Goal: Task Accomplishment & Management: Complete application form

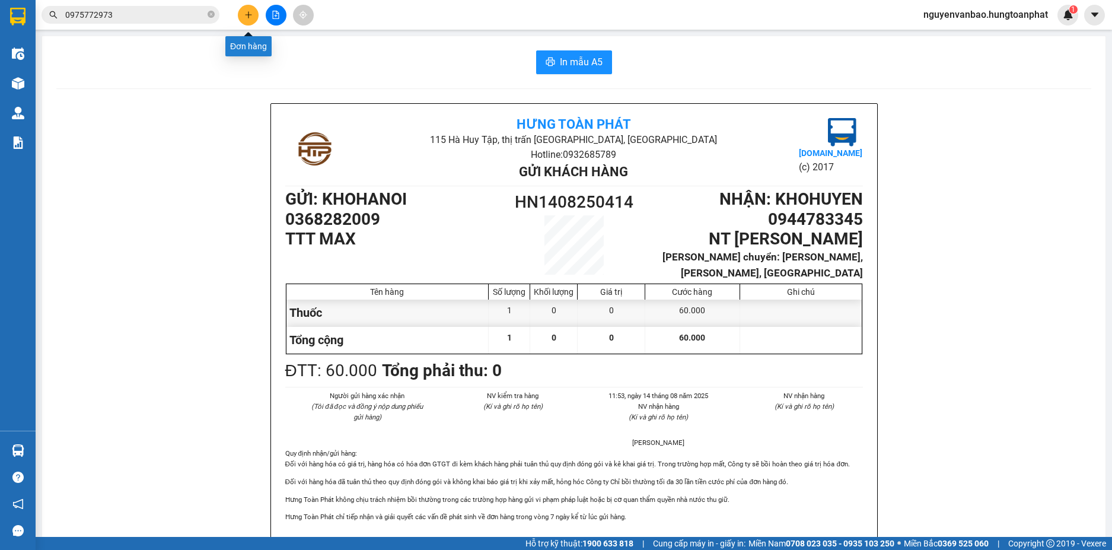
click at [245, 20] on button at bounding box center [248, 15] width 21 height 21
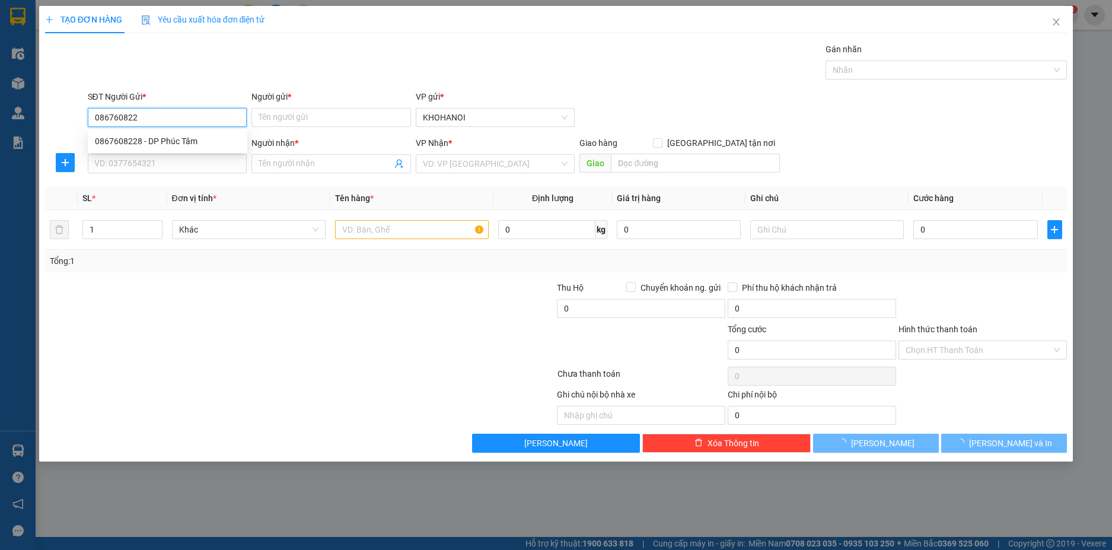
type input "0867608228"
click at [126, 138] on div "0867608228 - DP Phúc Tâm" at bounding box center [167, 141] width 145 height 13
type input "DP Phúc Tâm"
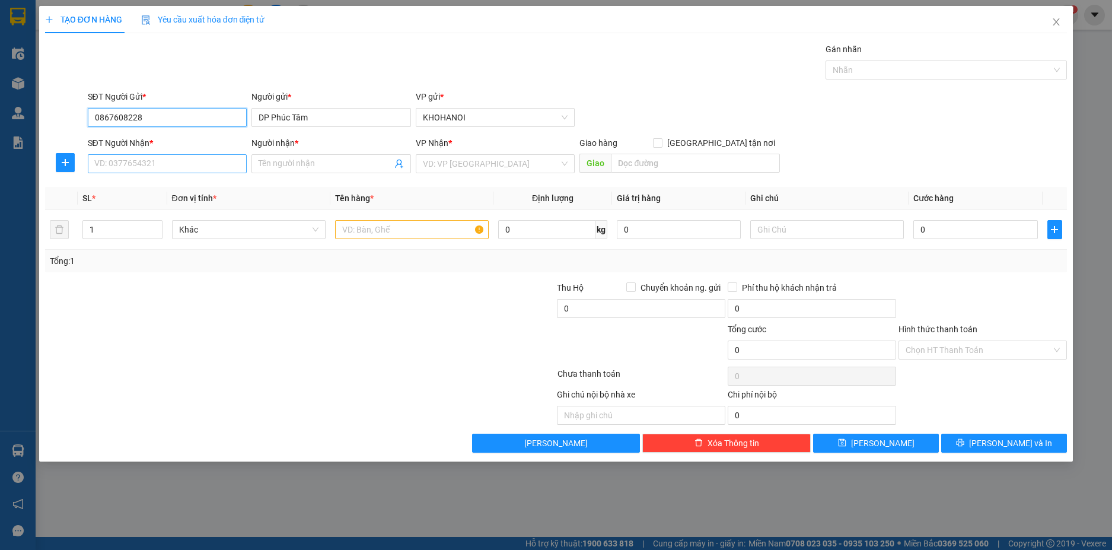
type input "0867608228"
click at [138, 167] on input "SĐT Người Nhận *" at bounding box center [168, 163] width 160 height 19
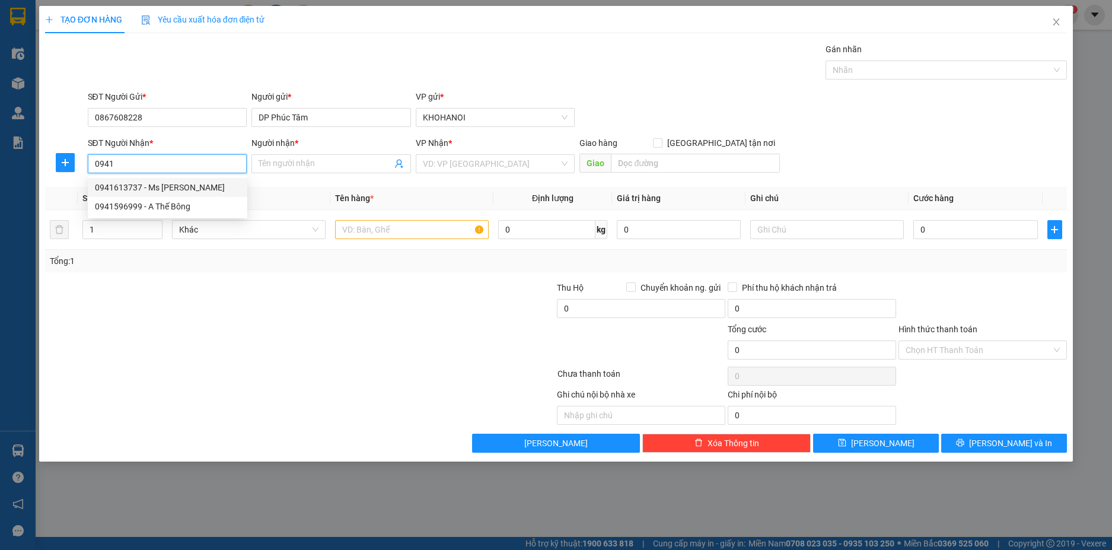
click at [121, 184] on div "0941613737 - Ms Liên" at bounding box center [167, 187] width 145 height 13
type input "0941613737"
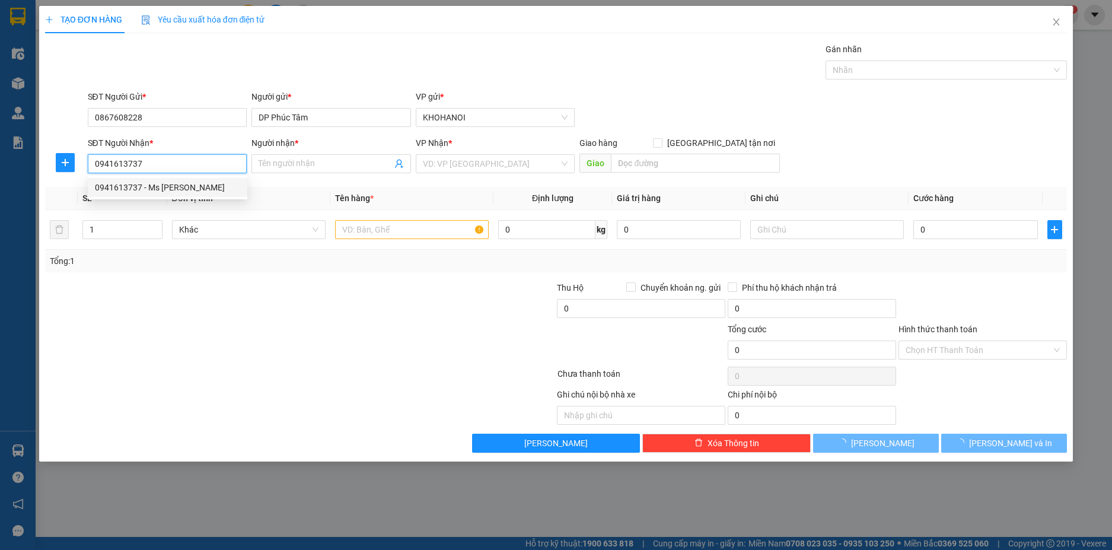
type input "Ms [PERSON_NAME]"
checkbox input "true"
type input "20 Nguyễn Ngọc Tuyết, Vinh"
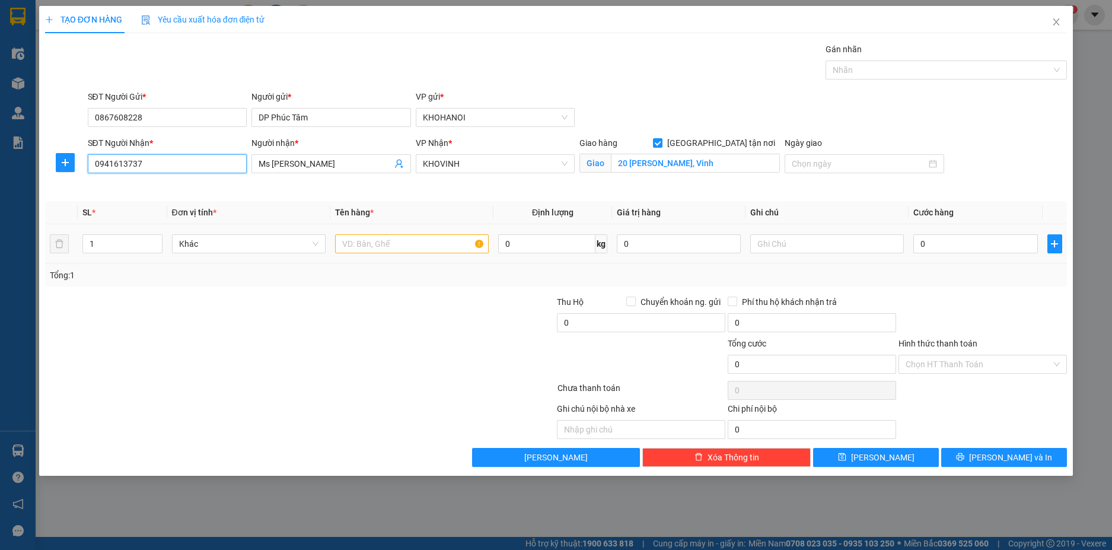
type input "0941613737"
click at [411, 246] on input "text" at bounding box center [412, 243] width 154 height 19
type input "thuốc"
click at [956, 247] on input "0" at bounding box center [976, 243] width 124 height 19
type input "3"
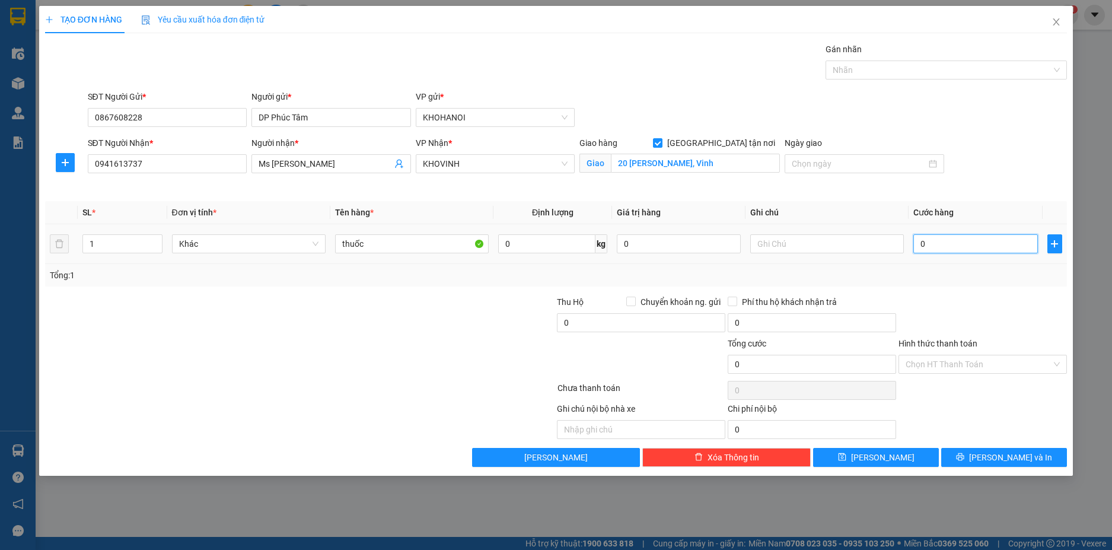
type input "3"
type input "30"
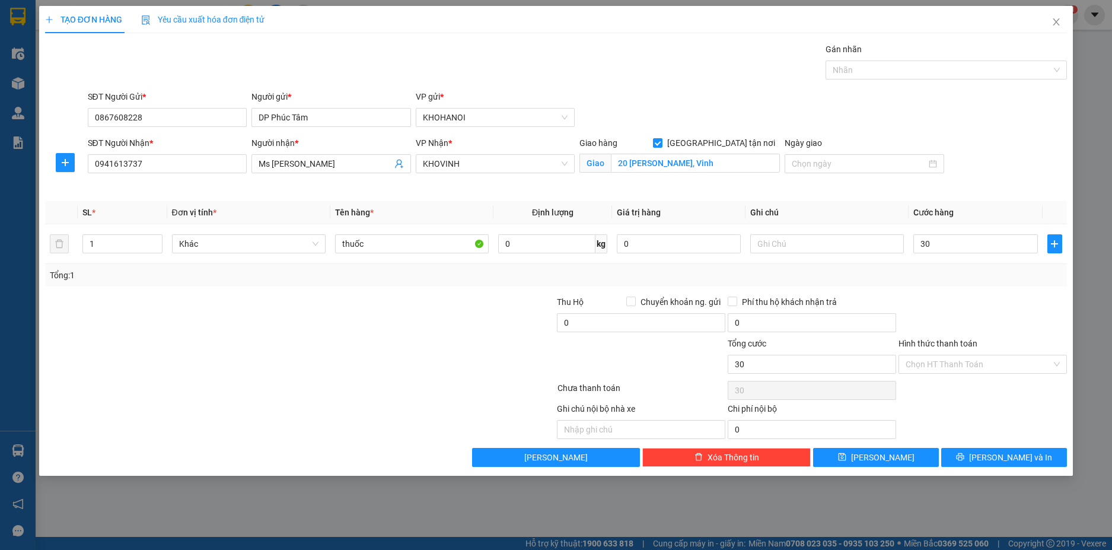
type input "30.000"
click at [932, 280] on div "Tổng: 1" at bounding box center [556, 275] width 1013 height 13
click at [1054, 362] on div "Chọn HT Thanh Toán" at bounding box center [983, 364] width 168 height 19
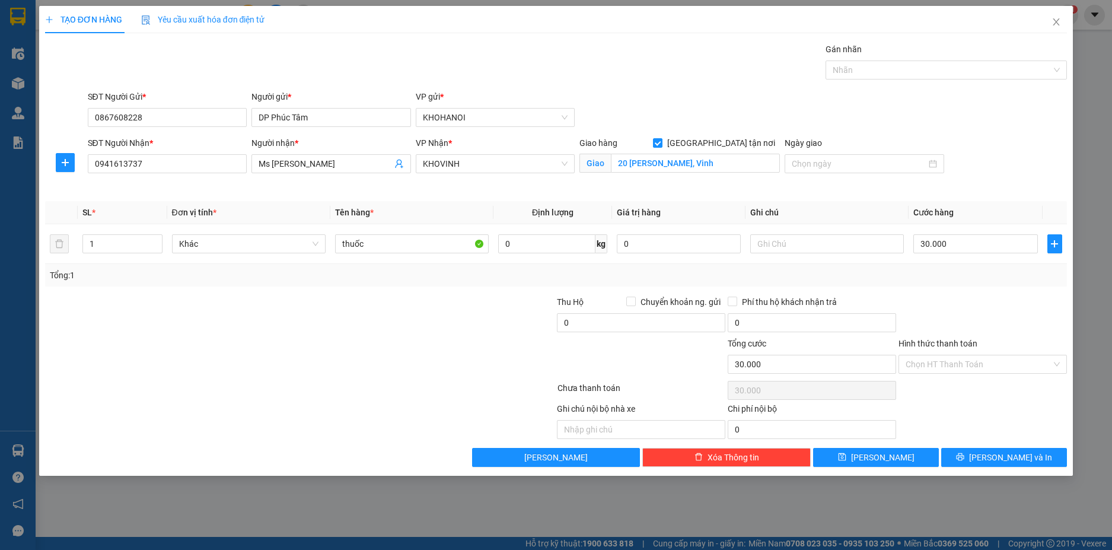
click at [983, 296] on div at bounding box center [982, 316] width 171 height 42
click at [1023, 451] on span "[PERSON_NAME] và In" at bounding box center [1010, 457] width 83 height 13
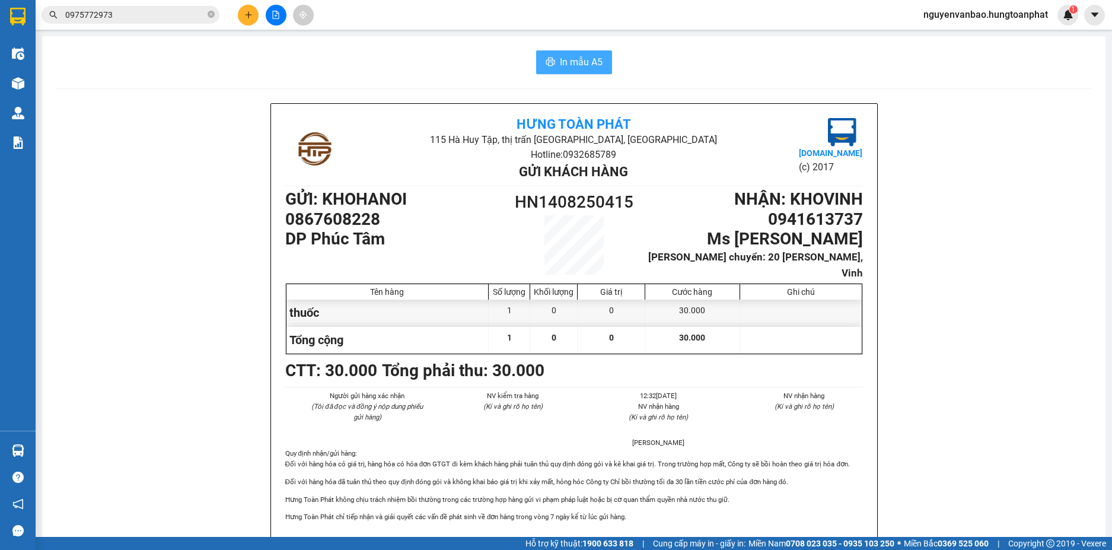
click at [570, 63] on span "In mẫu A5" at bounding box center [581, 62] width 43 height 15
click at [250, 21] on button at bounding box center [248, 15] width 21 height 21
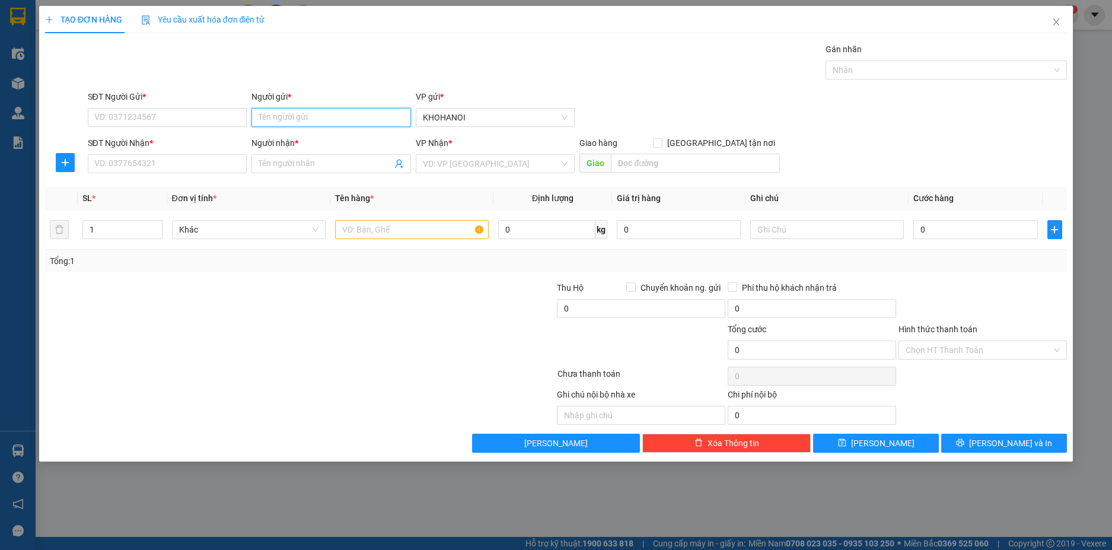
click at [296, 120] on input "Người gửi *" at bounding box center [332, 117] width 160 height 19
type input "hải bìa"
click at [298, 141] on div "A Hải Bìa Carton - 0973501685" at bounding box center [331, 141] width 145 height 13
type input "0973501685"
type input "A Hải Bìa Carton"
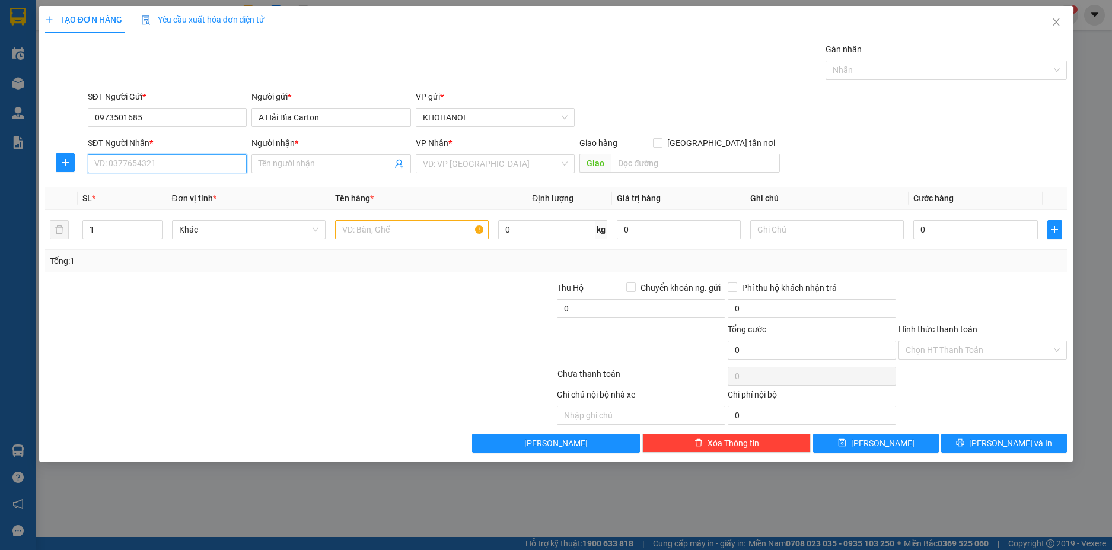
click at [160, 165] on input "SĐT Người Nhận *" at bounding box center [168, 163] width 160 height 19
click at [268, 164] on input "Người nhận *" at bounding box center [325, 163] width 133 height 13
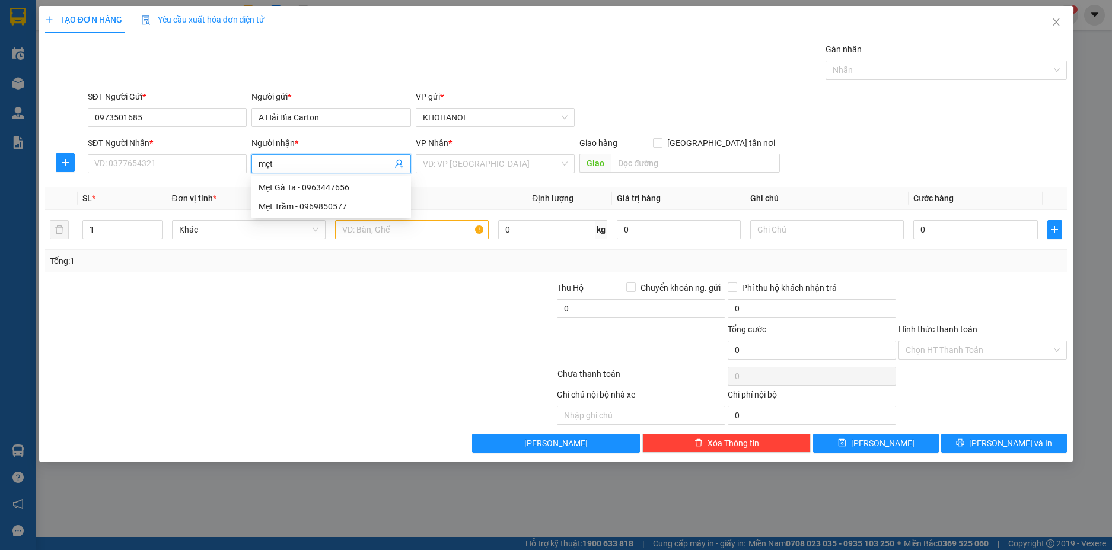
type input "mẹt"
click at [275, 206] on div "Mẹt Trầm - 0969850577" at bounding box center [331, 206] width 145 height 13
type input "0969850577"
type input "Mẹt Trầm"
checkbox input "true"
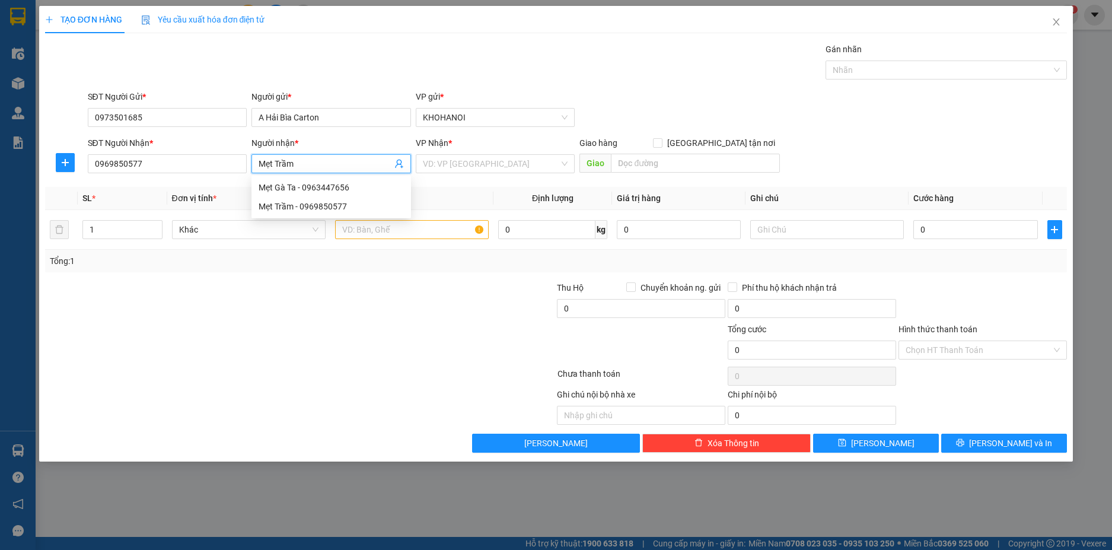
type input "136 Trần Thủ Độ, Vinh"
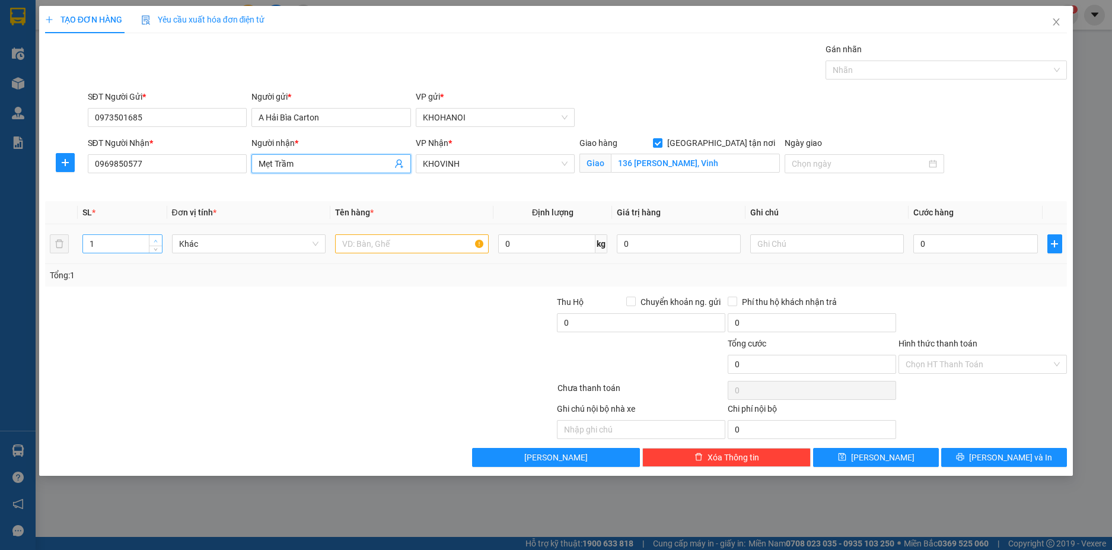
type input "Mẹt Trầm"
type input "2"
click at [152, 238] on span "up" at bounding box center [155, 240] width 7 height 7
click at [386, 244] on input "text" at bounding box center [412, 243] width 154 height 19
type input "1 bìa 1 khay nhựa"
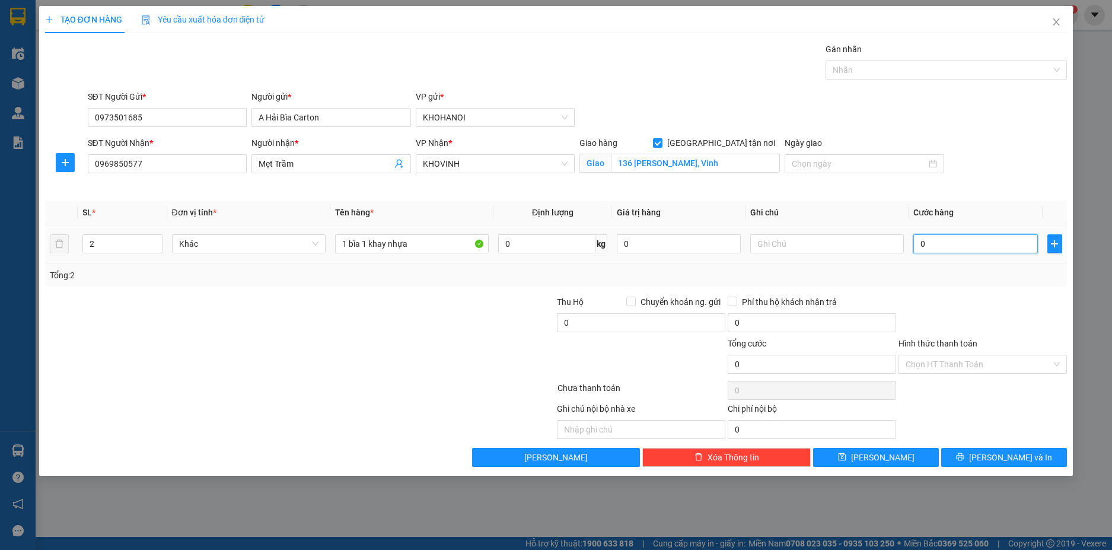
click at [1020, 244] on input "0" at bounding box center [976, 243] width 124 height 19
type input "1"
type input "14"
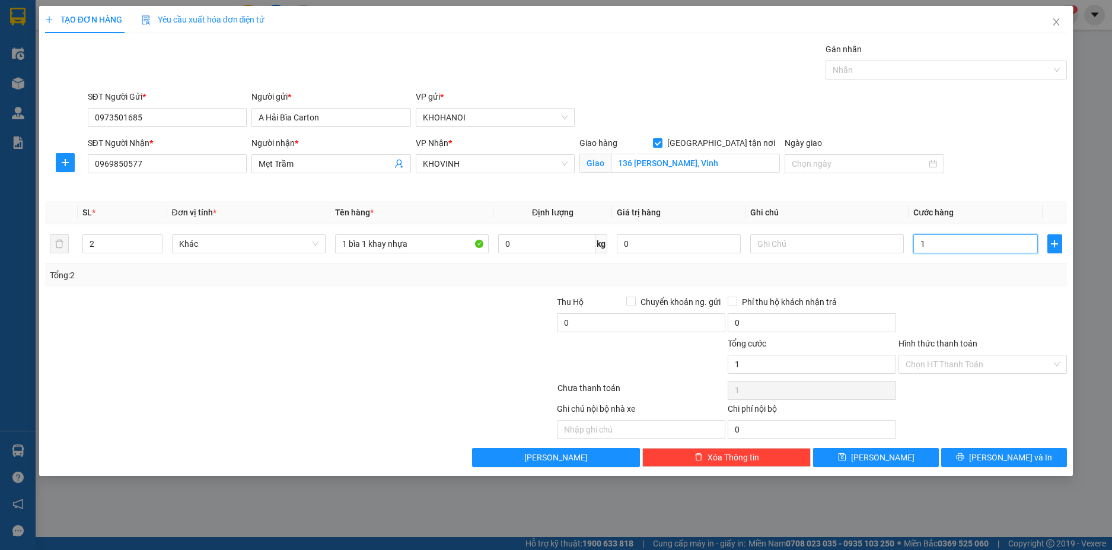
type input "14"
type input "140"
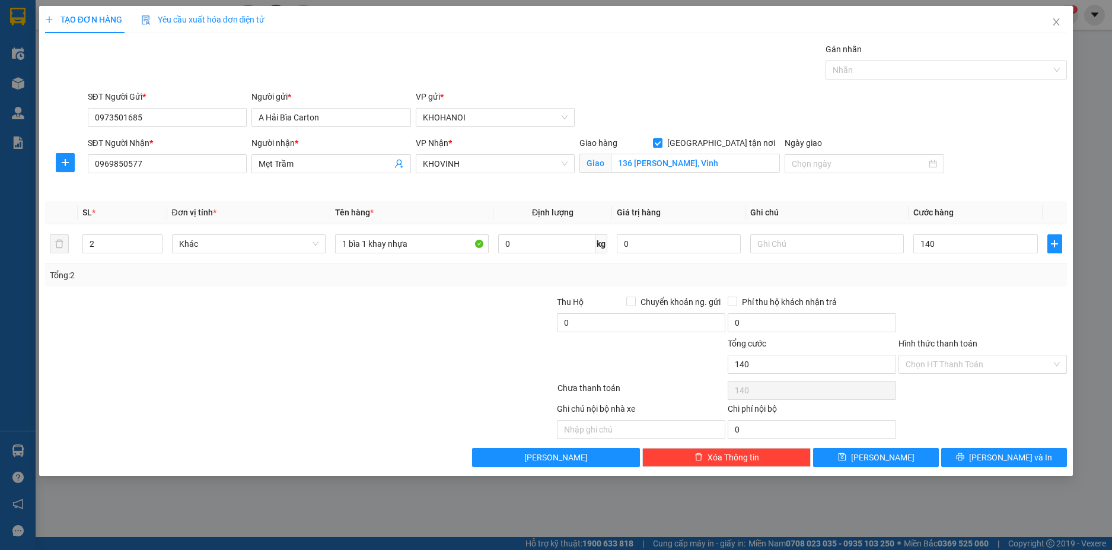
type input "140.000"
drag, startPoint x: 1001, startPoint y: 286, endPoint x: 985, endPoint y: 411, distance: 126.2
click at [1000, 286] on div "Tổng: 2" at bounding box center [556, 275] width 1023 height 23
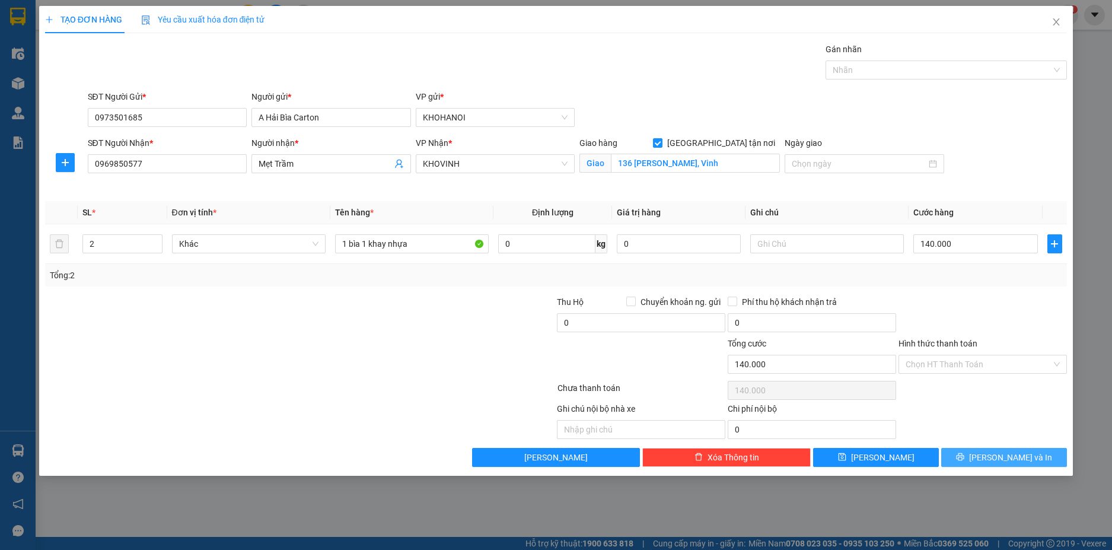
click at [1005, 456] on span "[PERSON_NAME] và In" at bounding box center [1010, 457] width 83 height 13
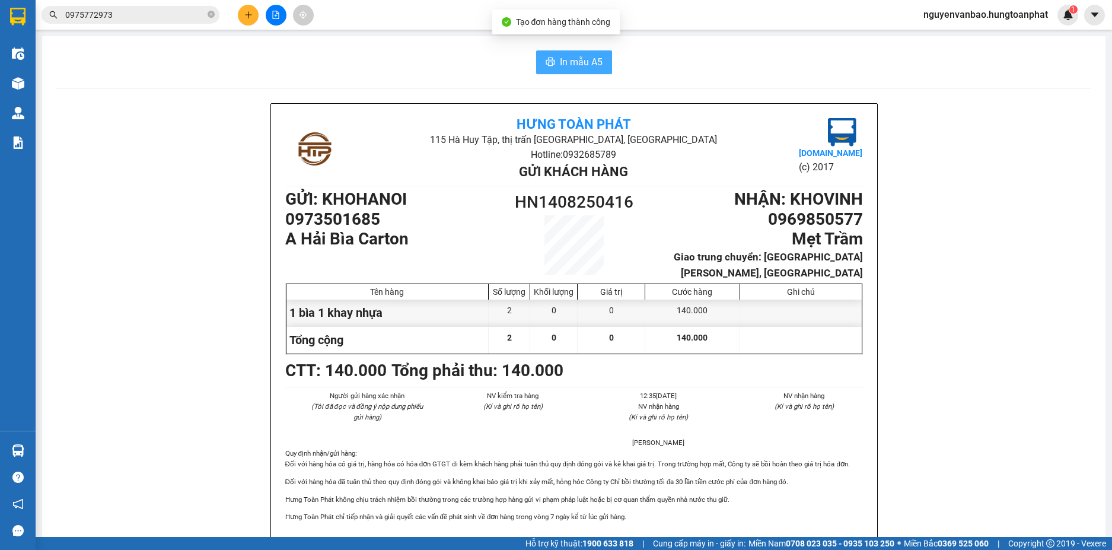
click at [581, 61] on span "In mẫu A5" at bounding box center [581, 62] width 43 height 15
drag, startPoint x: 237, startPoint y: 11, endPoint x: 244, endPoint y: 14, distance: 7.5
click at [239, 11] on div at bounding box center [275, 15] width 89 height 21
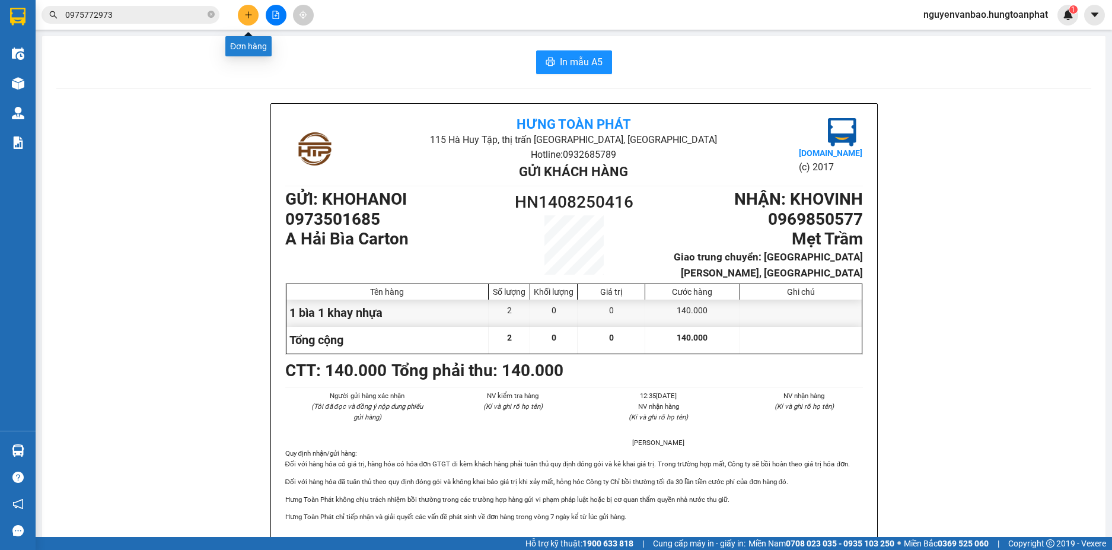
click at [249, 18] on icon "plus" at bounding box center [248, 15] width 8 height 8
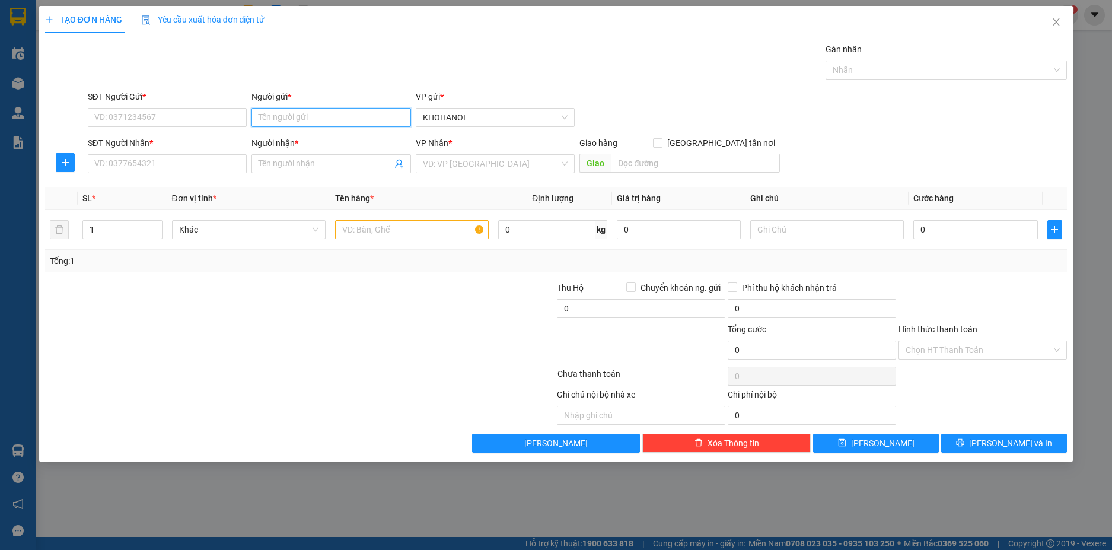
click at [303, 114] on input "Người gửi *" at bounding box center [332, 117] width 160 height 19
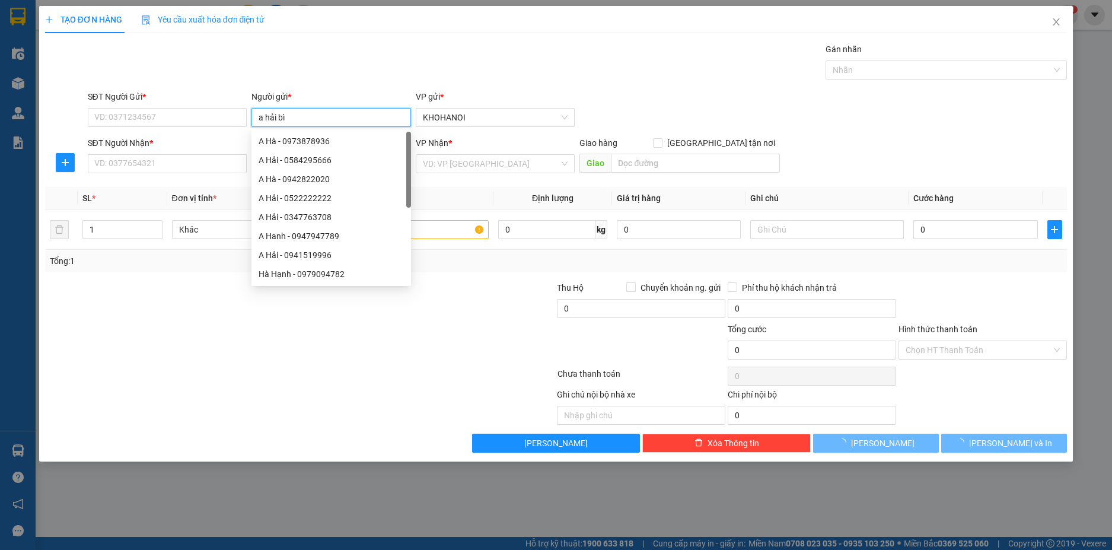
type input "a hải bìa"
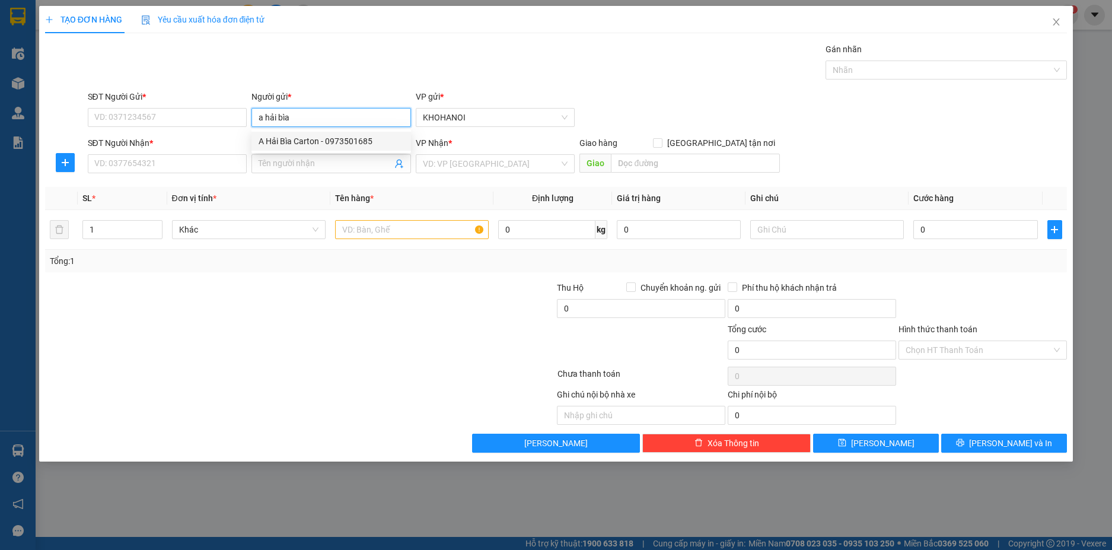
click at [311, 139] on div "A Hải Bìa Carton - 0973501685" at bounding box center [331, 141] width 145 height 13
type input "0973501685"
type input "A Hải Bìa Carton"
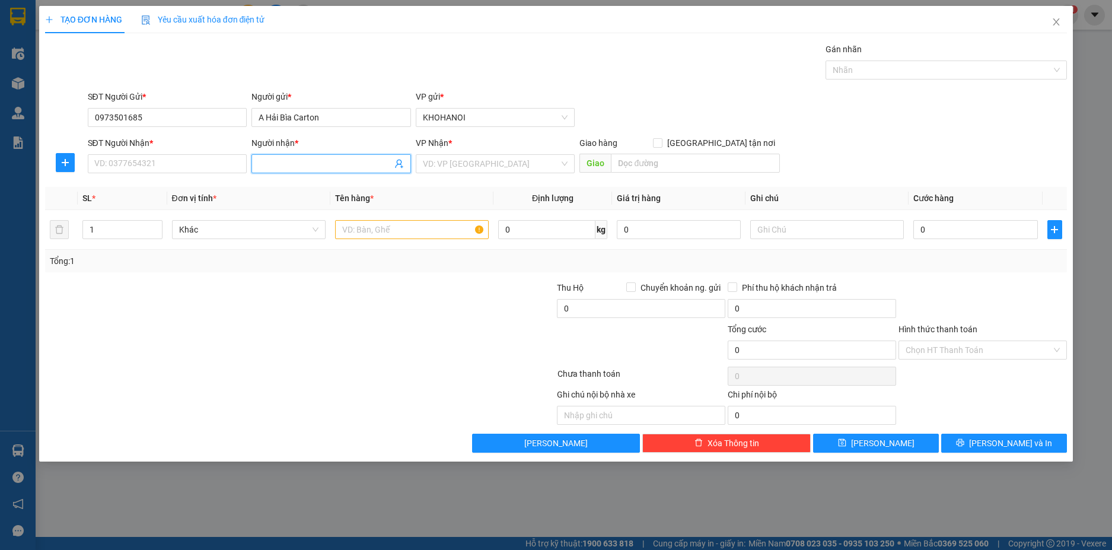
click at [292, 158] on span at bounding box center [332, 163] width 160 height 19
click at [171, 154] on input "SĐT Người Nhận *" at bounding box center [168, 163] width 160 height 19
click at [160, 120] on input "0973501685" at bounding box center [168, 117] width 160 height 19
type input "0973501685"
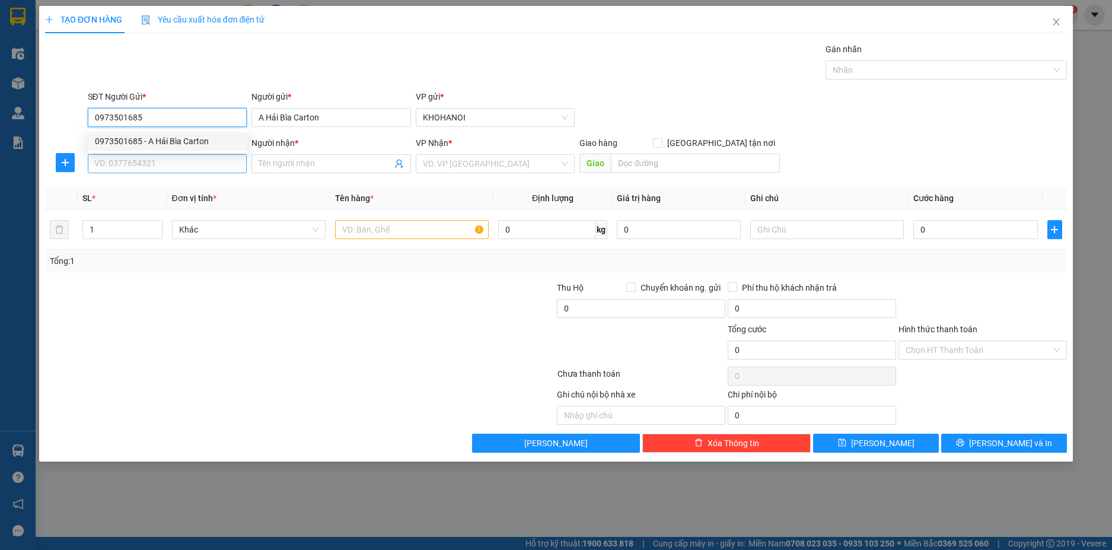
drag, startPoint x: 147, startPoint y: 142, endPoint x: 147, endPoint y: 164, distance: 22.0
click at [148, 143] on div "0973501685 - A Hải Bìa Carton" at bounding box center [167, 141] width 145 height 13
click at [148, 168] on input "SĐT Người Nhận *" at bounding box center [168, 163] width 160 height 19
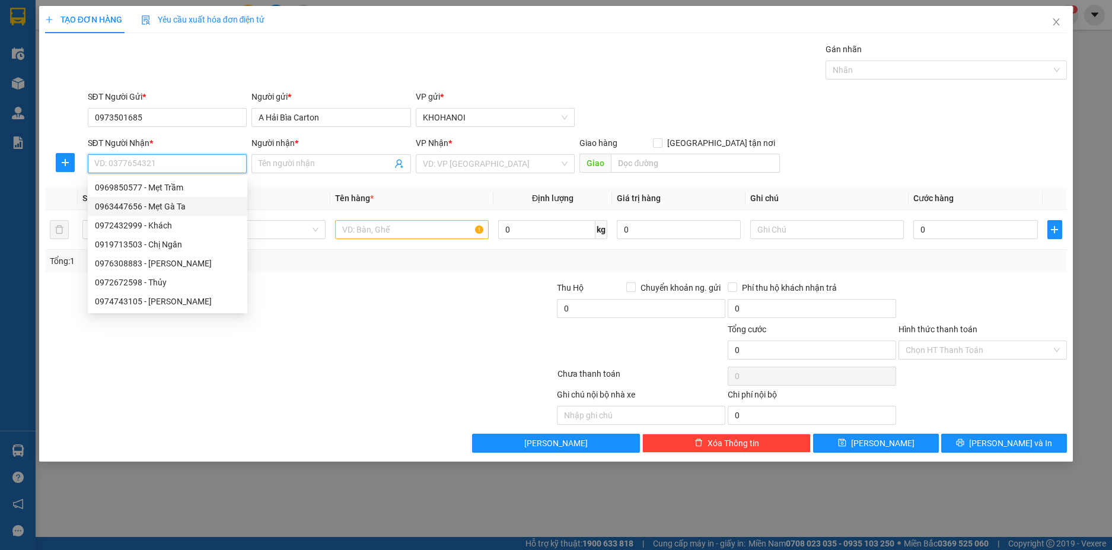
click at [175, 211] on div "0963447656 - Mẹt Gà Ta" at bounding box center [167, 206] width 145 height 13
type input "0963447656"
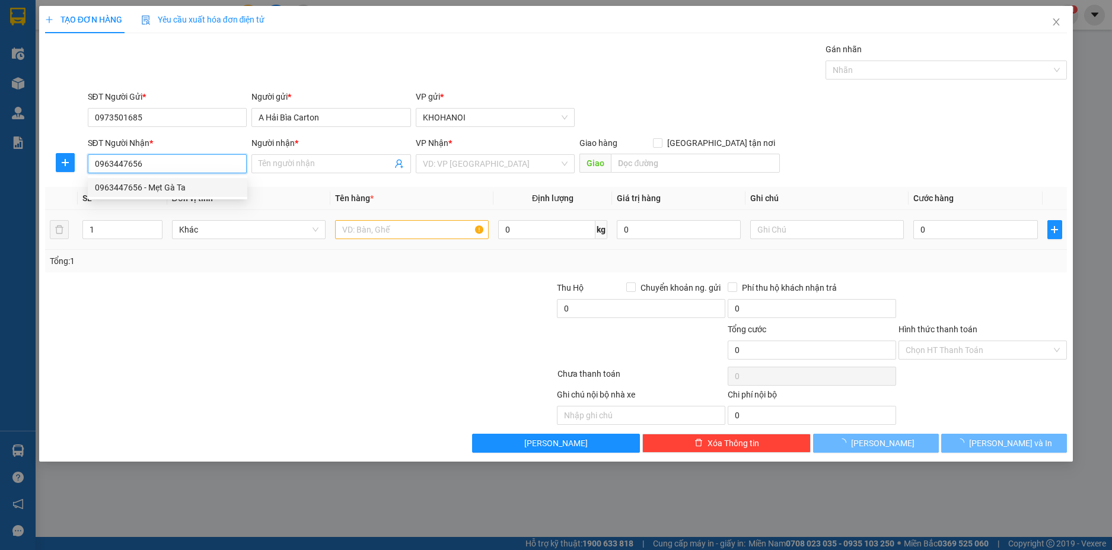
type input "Mẹt Gà Ta"
checkbox input "true"
type input "60 Tuệ Tĩnh, Vinh"
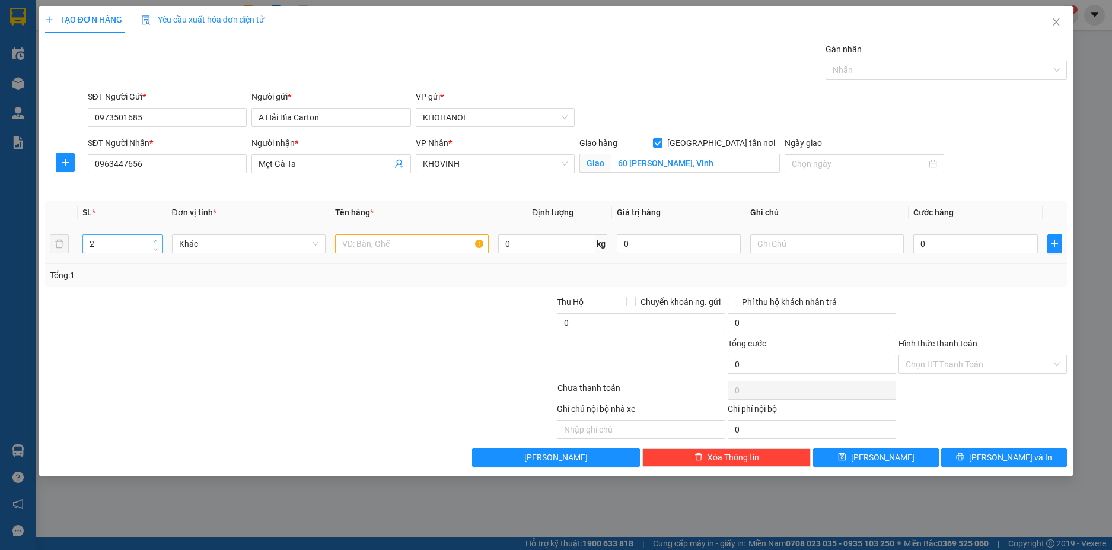
click at [155, 238] on span "up" at bounding box center [155, 240] width 7 height 7
type input "4"
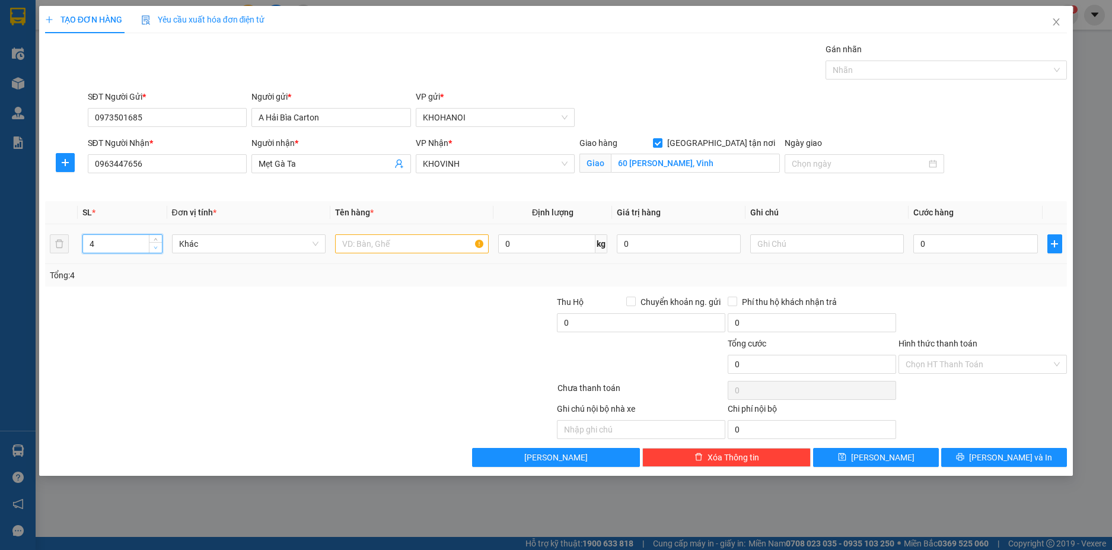
click at [156, 252] on span "Decrease Value" at bounding box center [155, 247] width 13 height 11
click at [399, 244] on input "text" at bounding box center [412, 243] width 154 height 19
click at [406, 247] on input "text" at bounding box center [412, 243] width 154 height 19
type input "Bìa carton"
click at [931, 244] on input "0" at bounding box center [976, 243] width 124 height 19
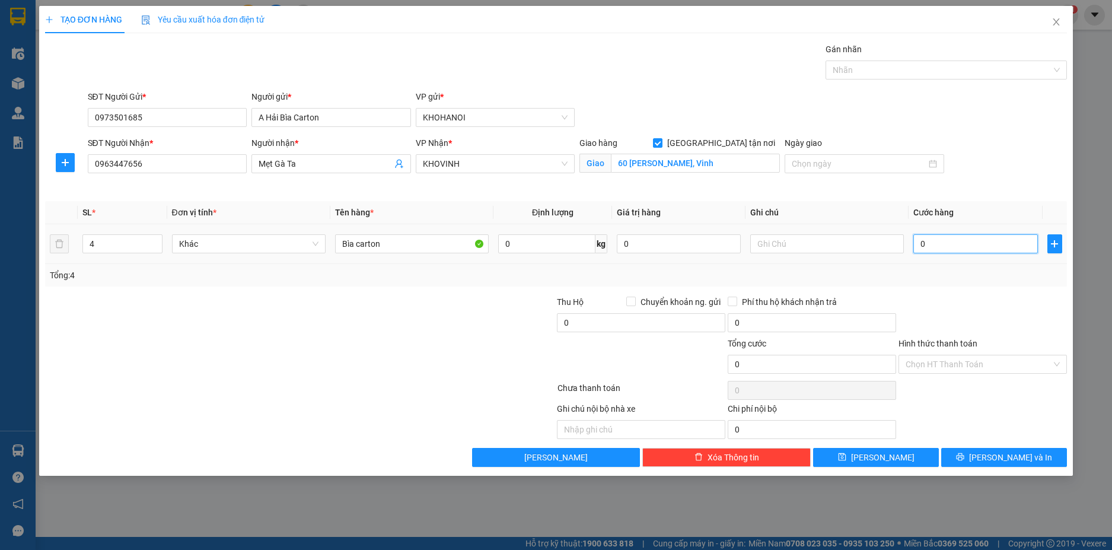
type input "2"
type input "21"
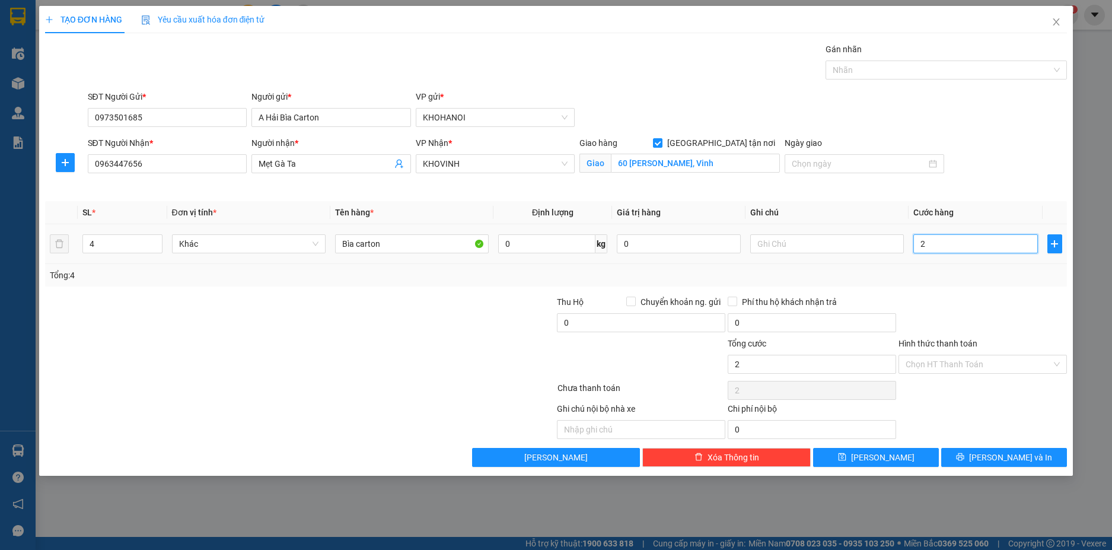
type input "21"
type input "210"
type input "210.000"
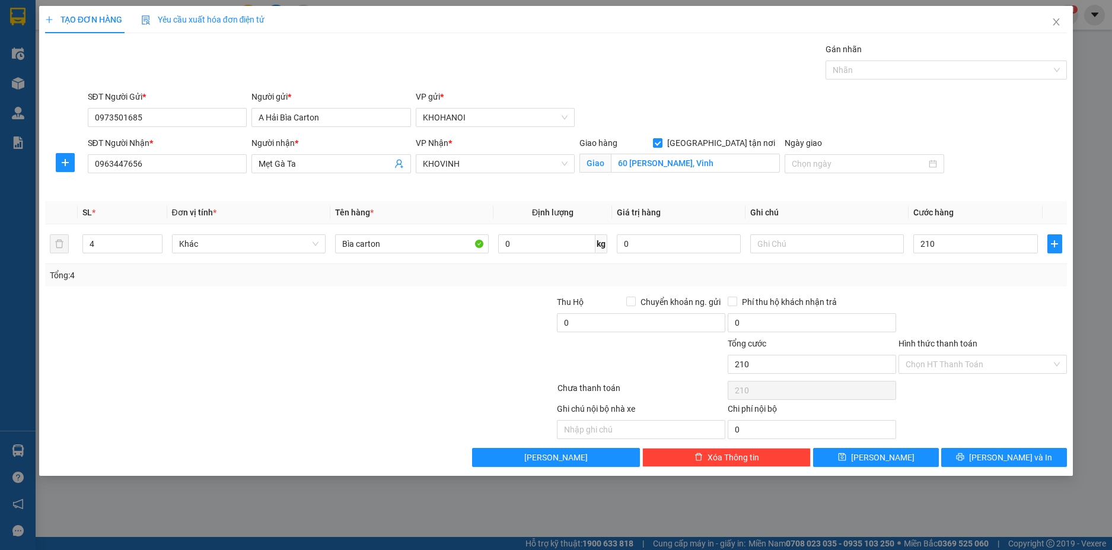
type input "210.000"
drag, startPoint x: 969, startPoint y: 295, endPoint x: 923, endPoint y: 284, distance: 47.0
click at [962, 295] on div at bounding box center [982, 316] width 171 height 42
drag, startPoint x: 996, startPoint y: 459, endPoint x: 978, endPoint y: 428, distance: 35.9
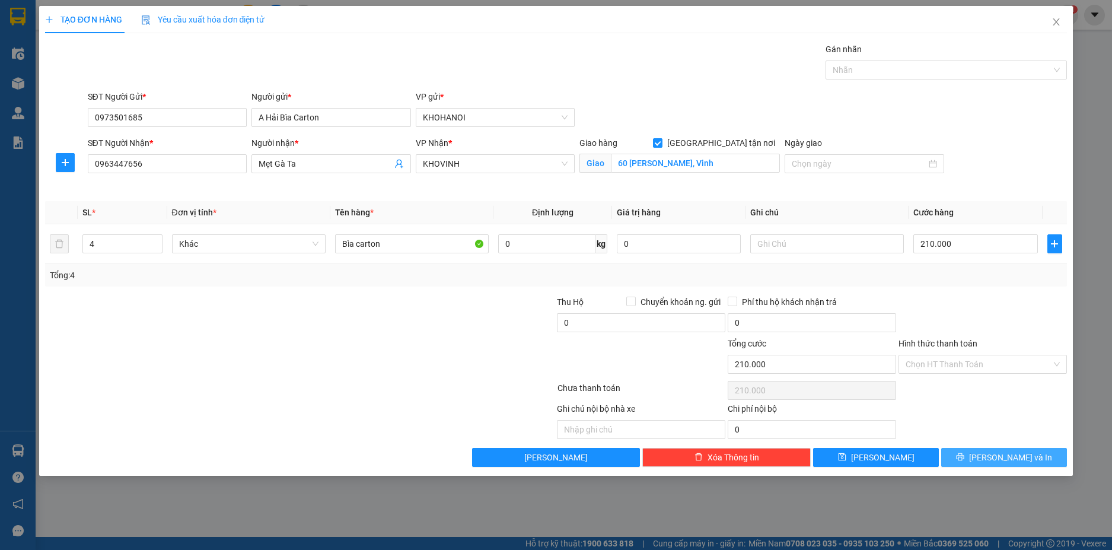
click at [995, 459] on span "[PERSON_NAME] và In" at bounding box center [1010, 457] width 83 height 13
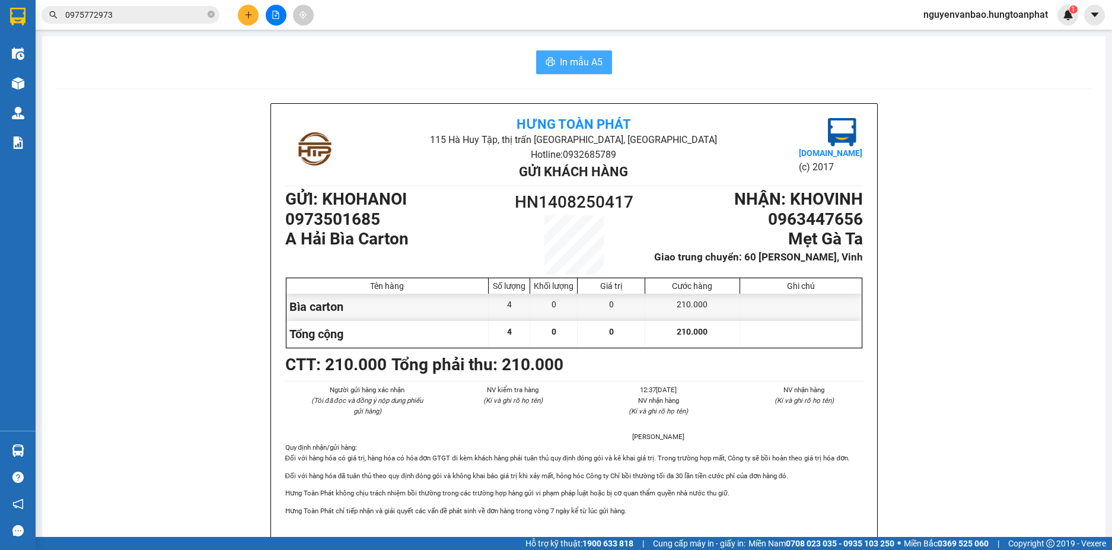
click at [566, 63] on span "In mẫu A5" at bounding box center [581, 62] width 43 height 15
click at [249, 19] on button at bounding box center [248, 15] width 21 height 21
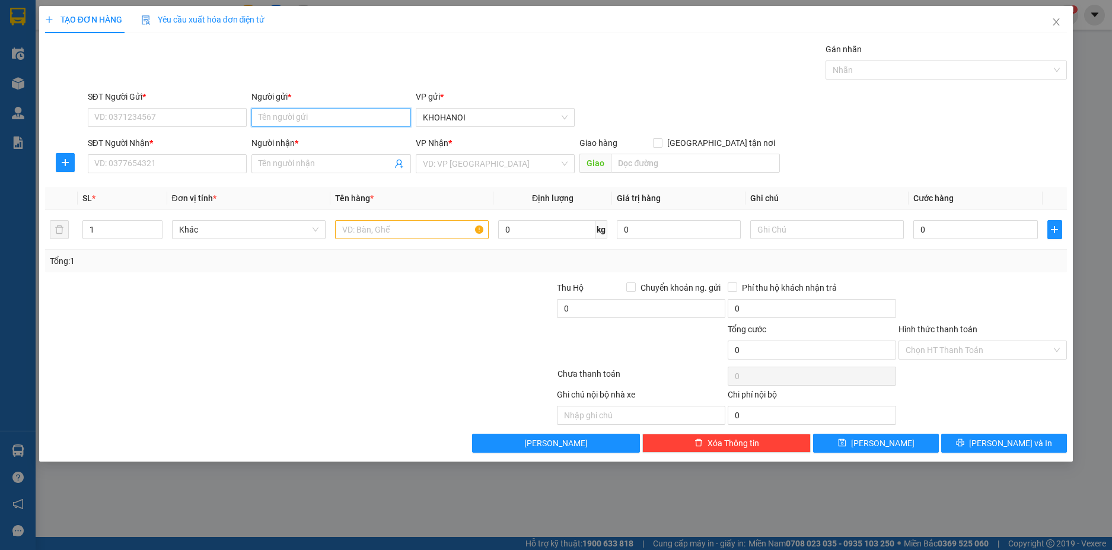
click at [301, 118] on input "Người gửi *" at bounding box center [332, 117] width 160 height 19
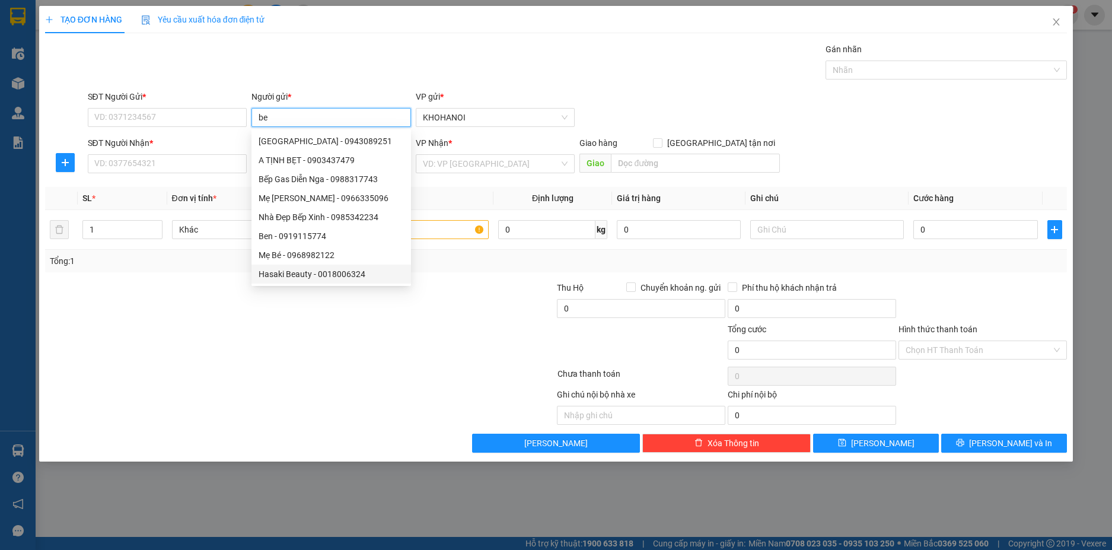
type input "b"
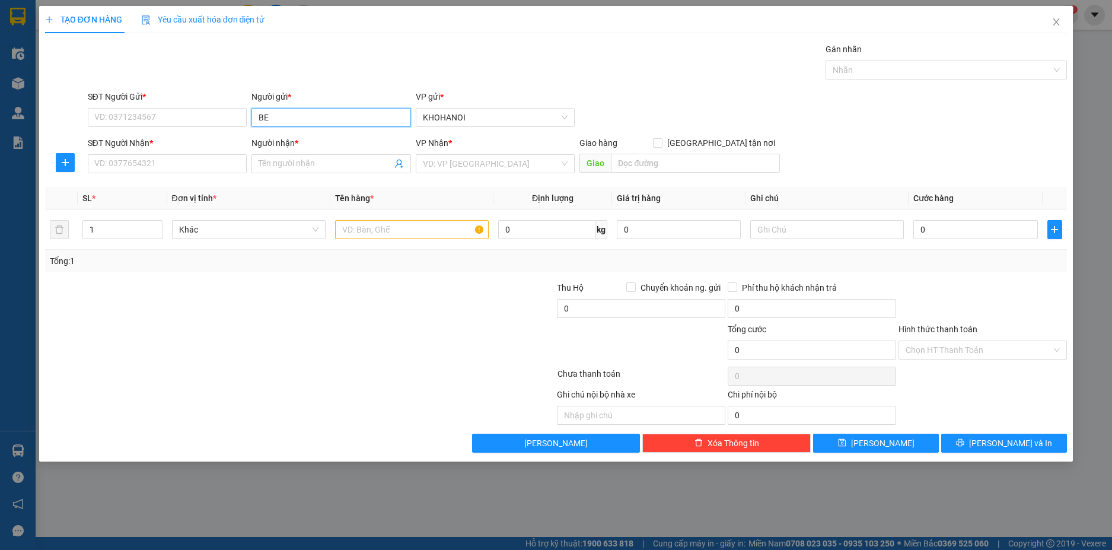
type input "B"
type input "benni"
drag, startPoint x: 264, startPoint y: 118, endPoint x: 227, endPoint y: 118, distance: 36.8
click at [227, 118] on div "SĐT Người Gửi * VD: 0371234567 Người gửi * benni VP gửi * KHOHANOI" at bounding box center [577, 111] width 985 height 42
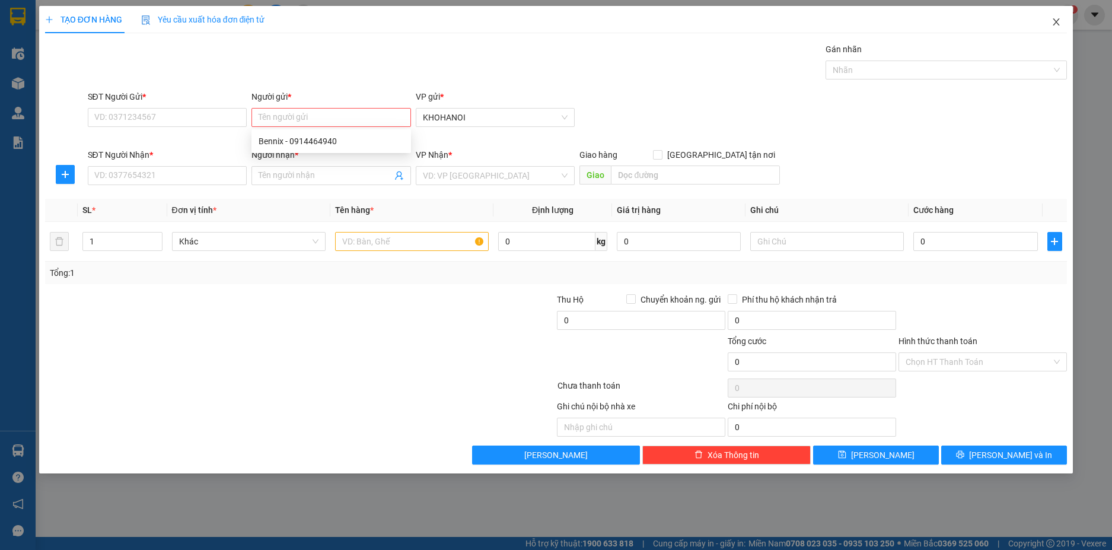
click at [1062, 20] on span "Close" at bounding box center [1056, 22] width 33 height 33
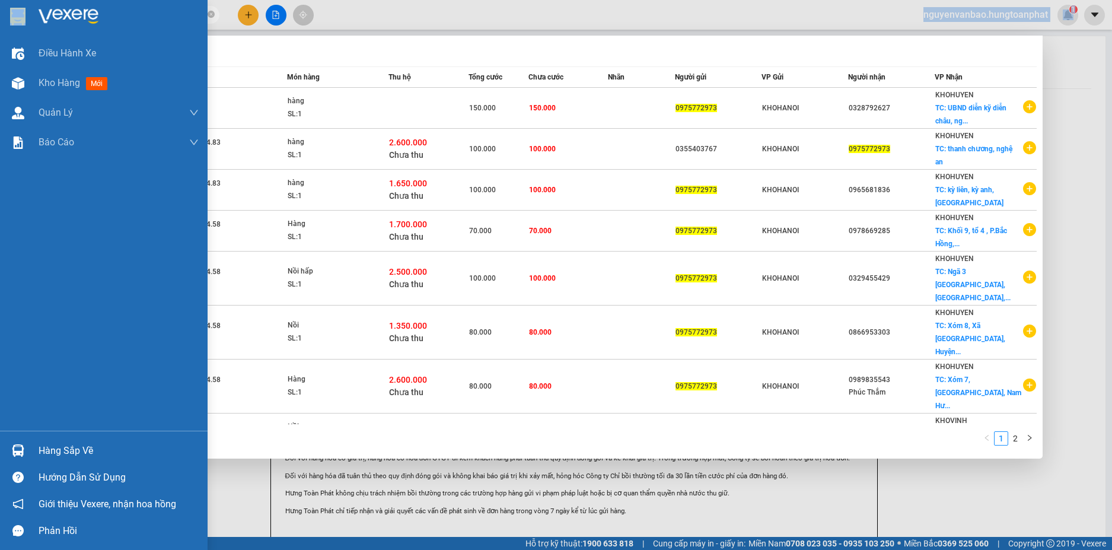
drag, startPoint x: 147, startPoint y: 8, endPoint x: 93, endPoint y: 9, distance: 54.6
click at [23, 22] on section "Kết quả tìm kiếm ( 17 ) Bộ lọc Mã ĐH Trạng thái Món hàng Thu hộ Tổng cước Chưa …" at bounding box center [556, 275] width 1112 height 550
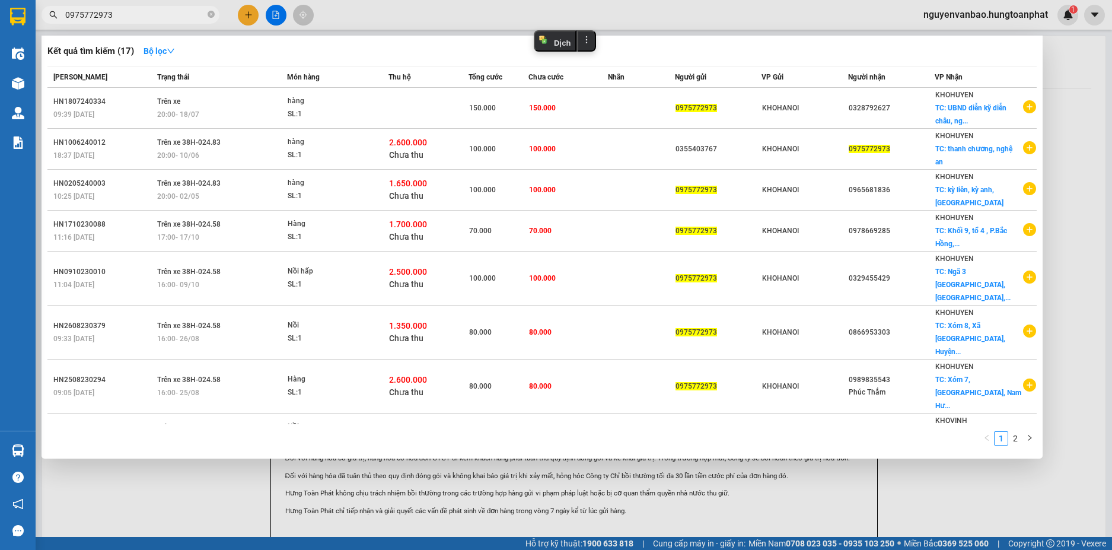
click at [200, 17] on input "0975772973" at bounding box center [135, 14] width 140 height 13
click at [209, 16] on icon "close-circle" at bounding box center [211, 14] width 7 height 7
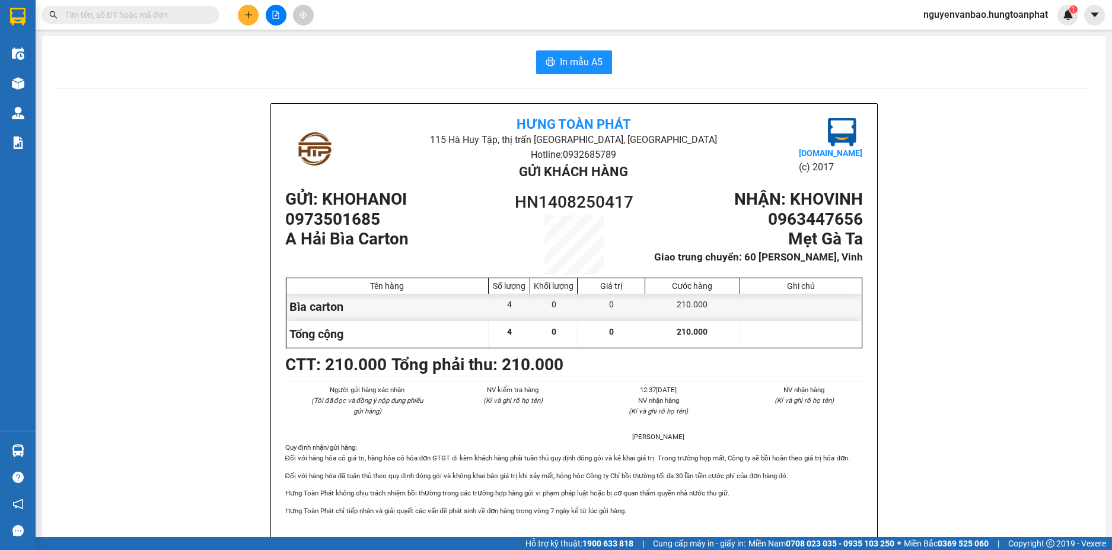
click at [126, 17] on input "text" at bounding box center [135, 14] width 140 height 13
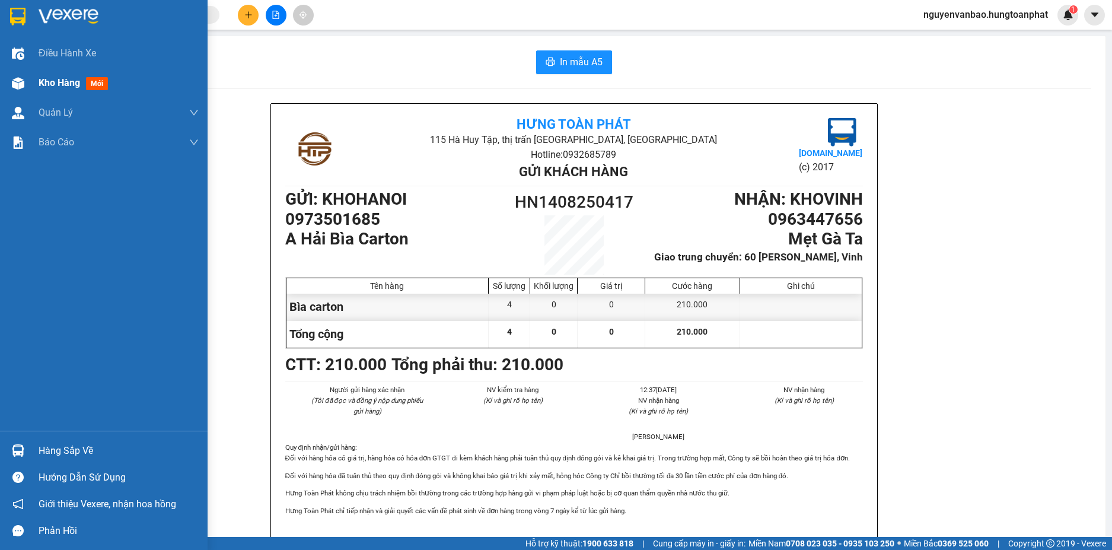
click at [20, 85] on img at bounding box center [18, 83] width 12 height 12
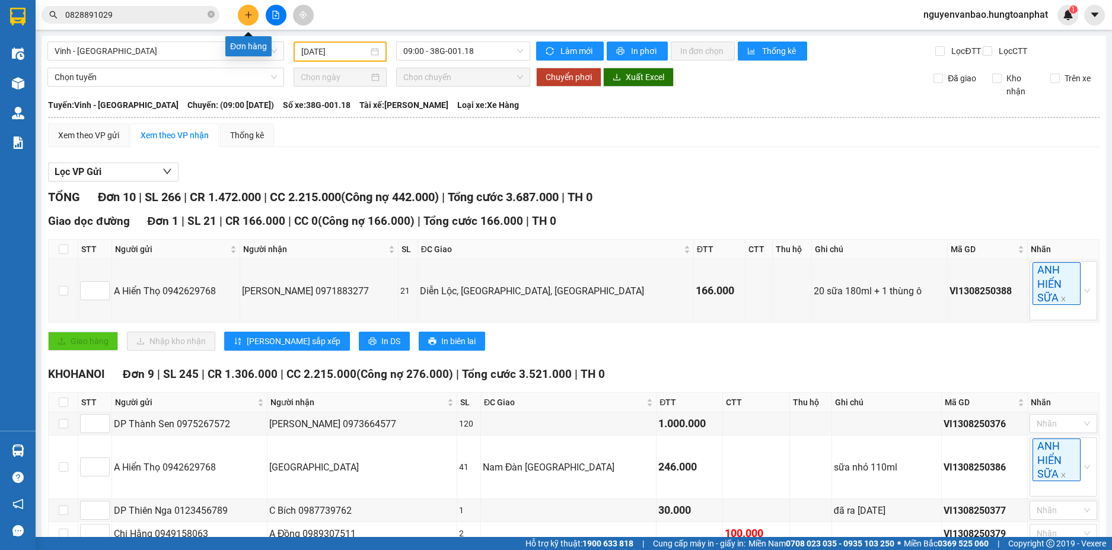
click at [250, 14] on icon "plus" at bounding box center [248, 15] width 8 height 8
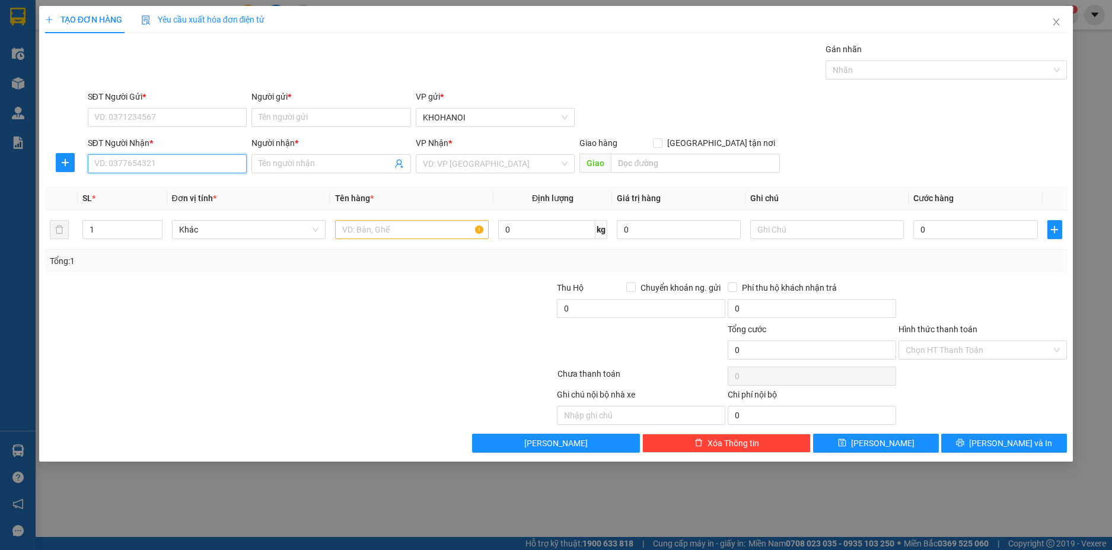
click at [155, 158] on input "SĐT Người Nhận *" at bounding box center [168, 163] width 160 height 19
type input "0373735796"
click at [136, 184] on div "0373735796 - NT [GEOGRAPHIC_DATA]" at bounding box center [168, 187] width 146 height 13
type input "NT Mỹ Dung"
checkbox input "true"
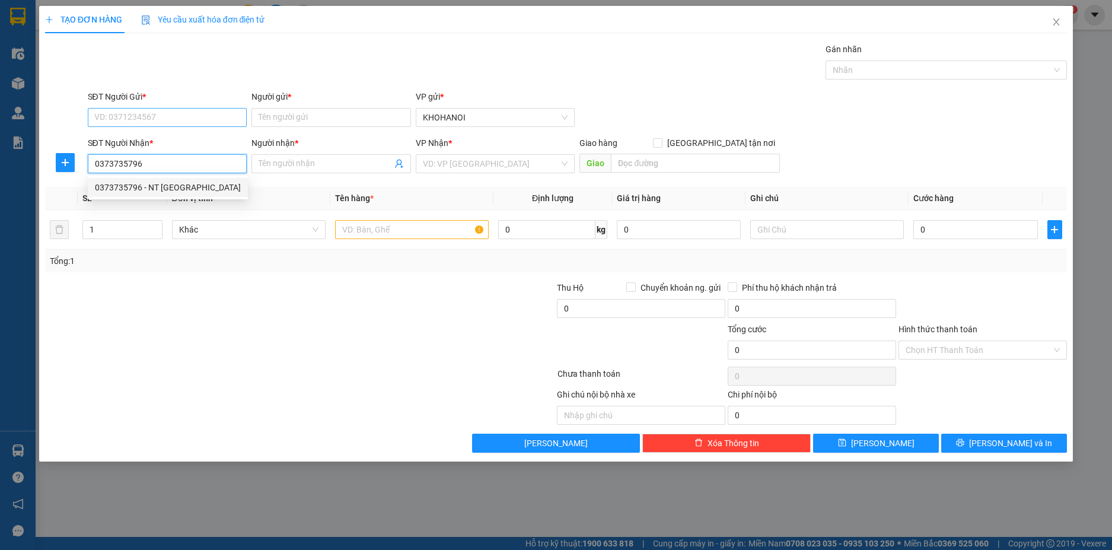
type input "135 [PERSON_NAME], Vinh"
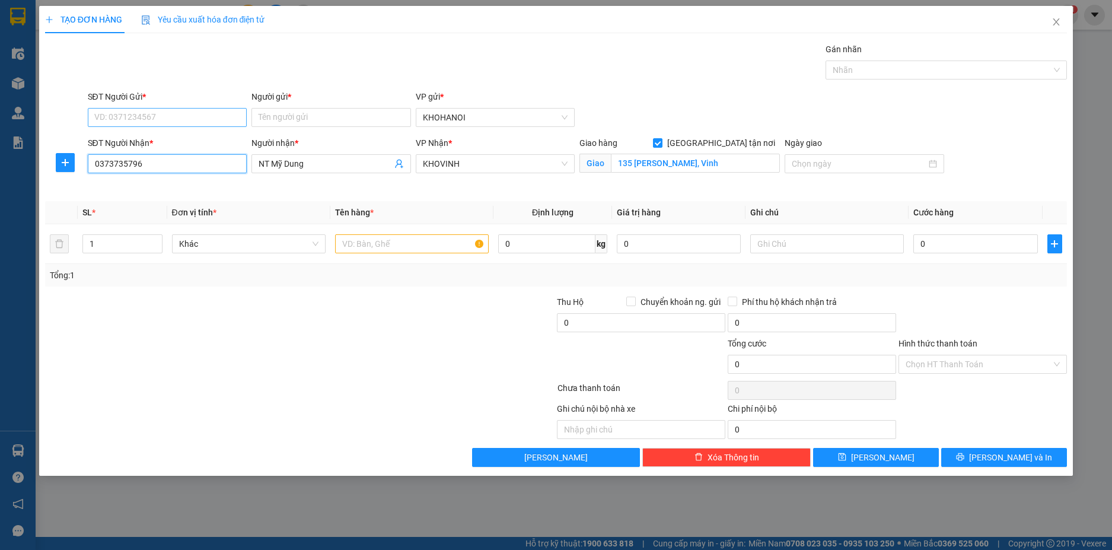
type input "0373735796"
click at [151, 119] on input "SĐT Người Gửi *" at bounding box center [168, 117] width 160 height 19
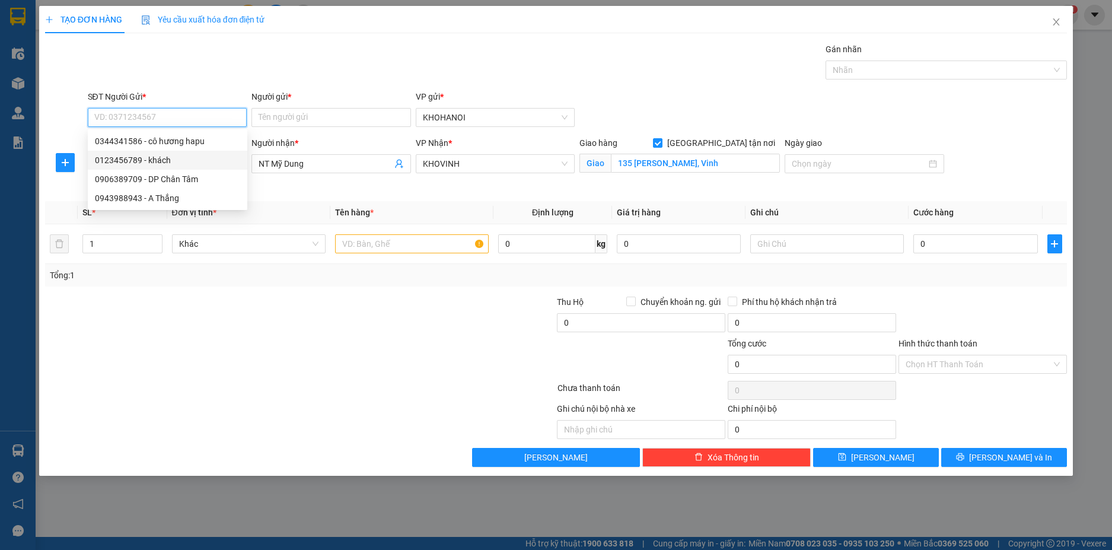
click at [148, 160] on div "0123456789 - khách" at bounding box center [167, 160] width 145 height 13
type input "0123456789"
type input "khách"
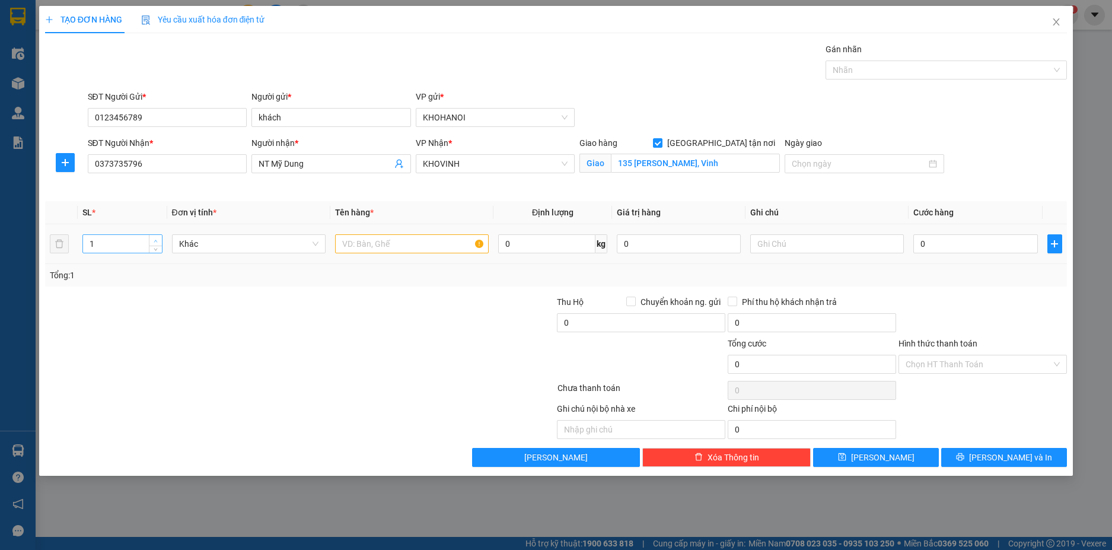
type input "2"
click at [157, 238] on span "up" at bounding box center [155, 240] width 7 height 7
click at [397, 247] on input "text" at bounding box center [412, 243] width 154 height 19
type input "Say xe xanh"
click at [955, 234] on input "0" at bounding box center [976, 243] width 124 height 19
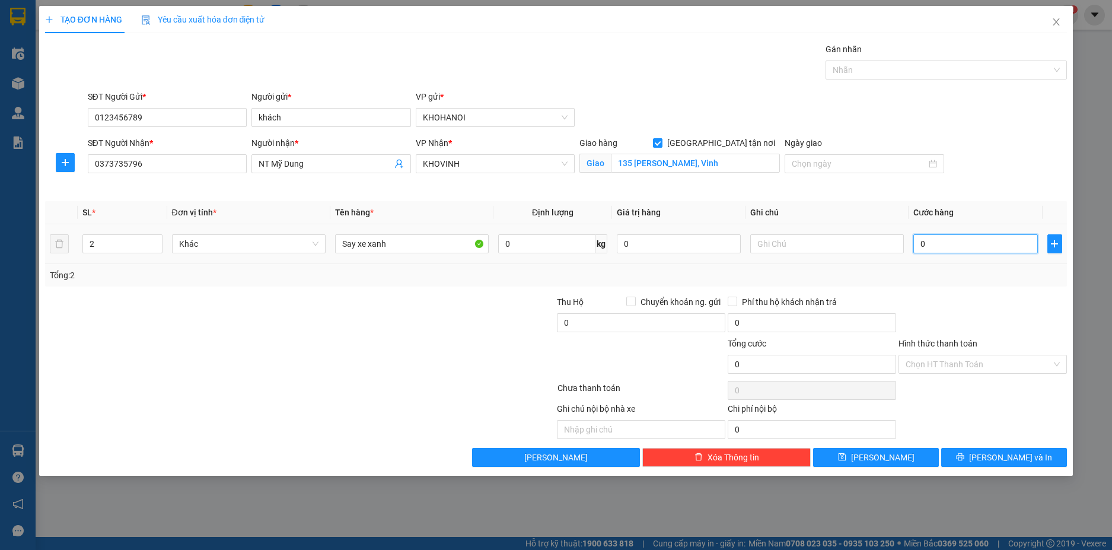
type input "6"
type input "60"
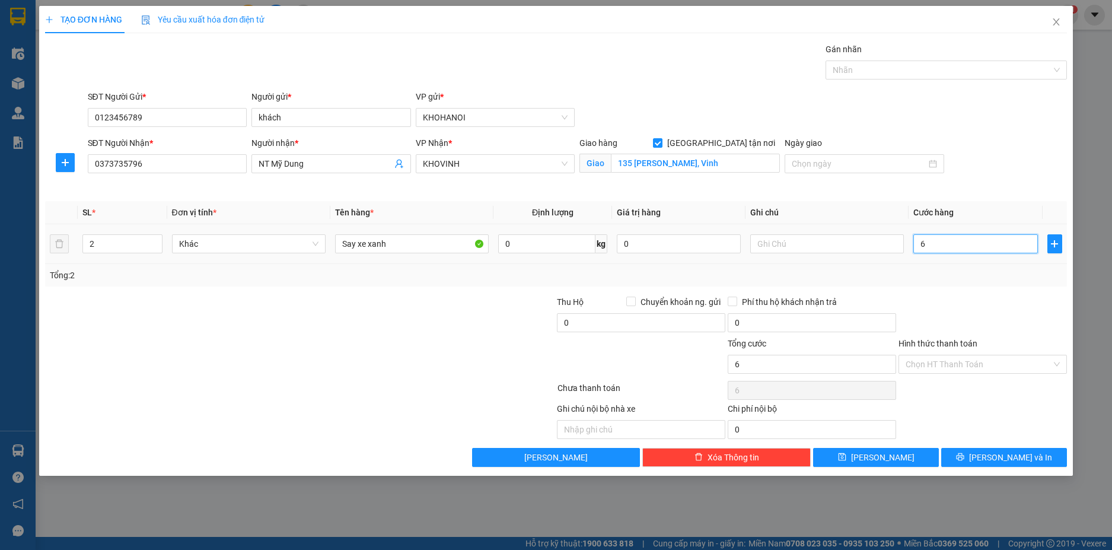
type input "60"
type input "60.000"
click at [949, 297] on div at bounding box center [982, 316] width 171 height 42
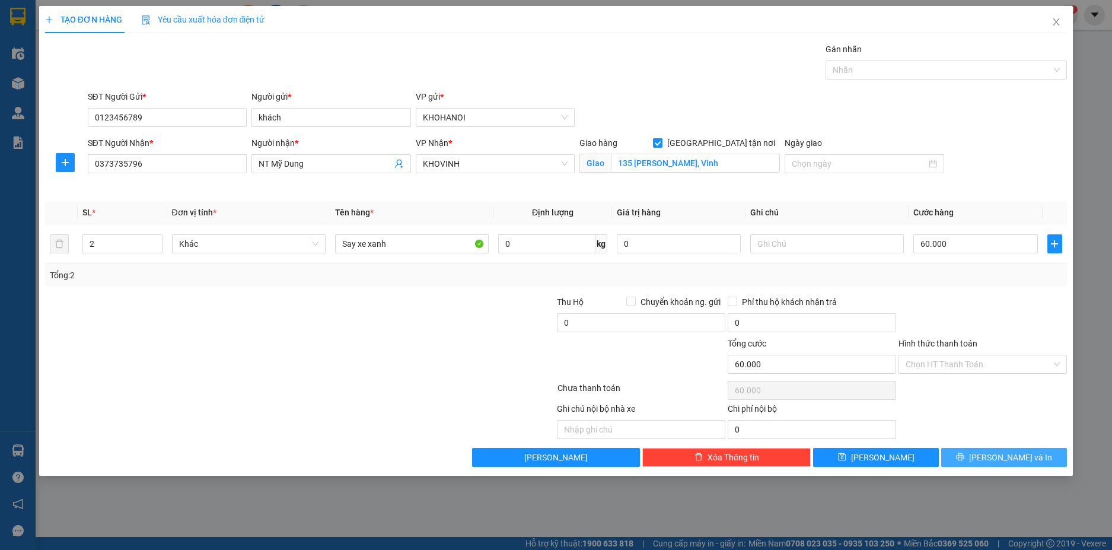
drag, startPoint x: 975, startPoint y: 456, endPoint x: 910, endPoint y: 381, distance: 98.8
click at [973, 454] on button "[PERSON_NAME] và In" at bounding box center [1004, 457] width 126 height 19
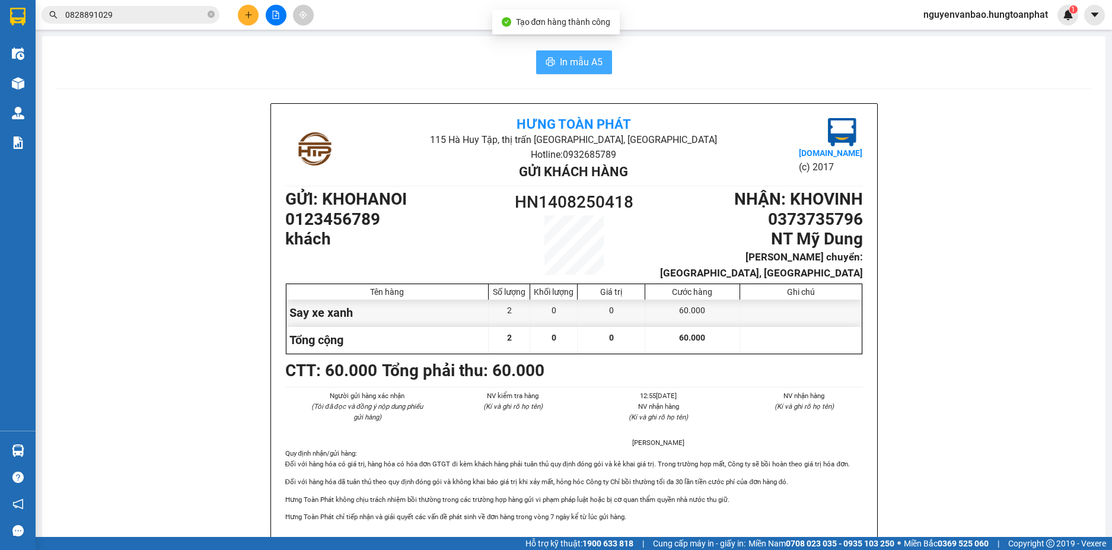
click at [578, 65] on span "In mẫu A5" at bounding box center [581, 62] width 43 height 15
click at [244, 9] on button at bounding box center [248, 15] width 21 height 21
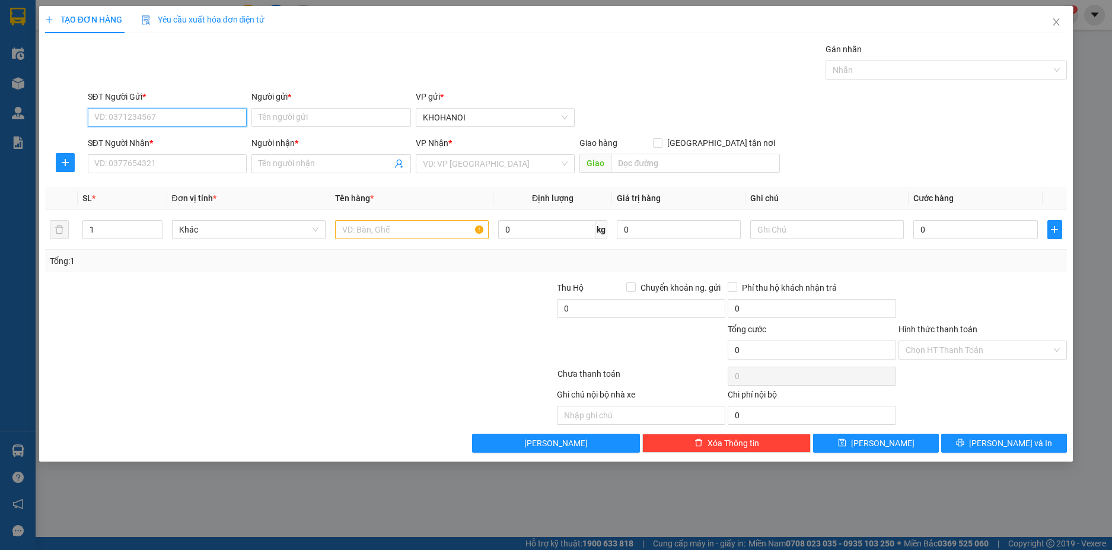
click at [187, 114] on input "SĐT Người Gửi *" at bounding box center [168, 117] width 160 height 19
click at [1052, 23] on icon "close" at bounding box center [1056, 21] width 9 height 9
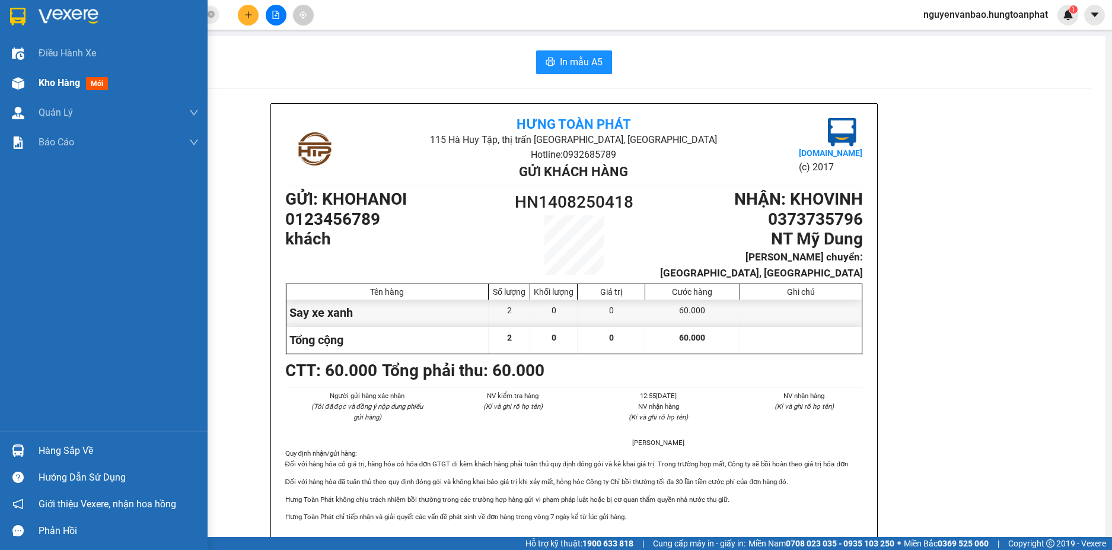
click at [17, 78] on img at bounding box center [18, 83] width 12 height 12
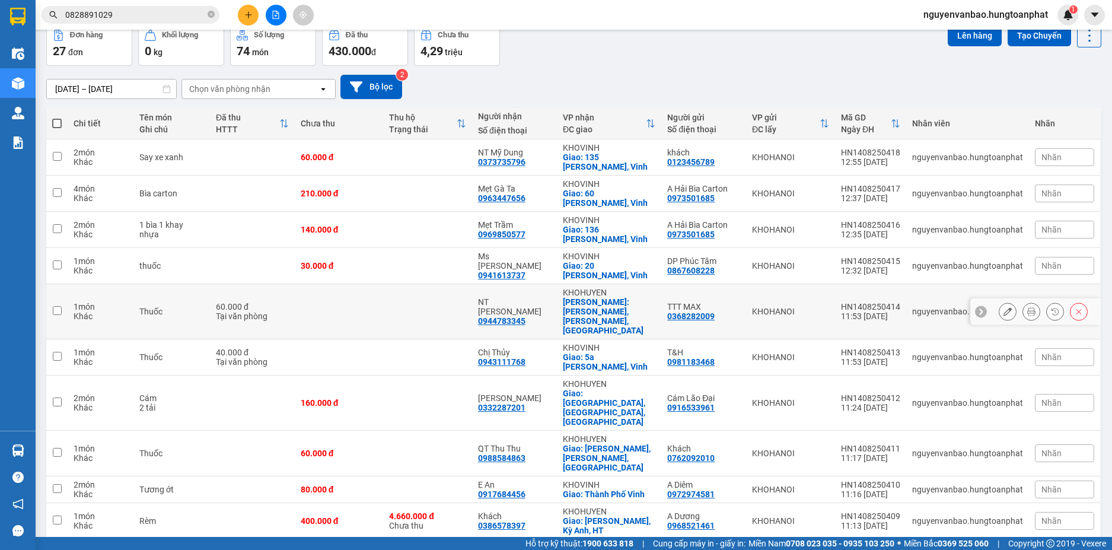
scroll to position [63, 0]
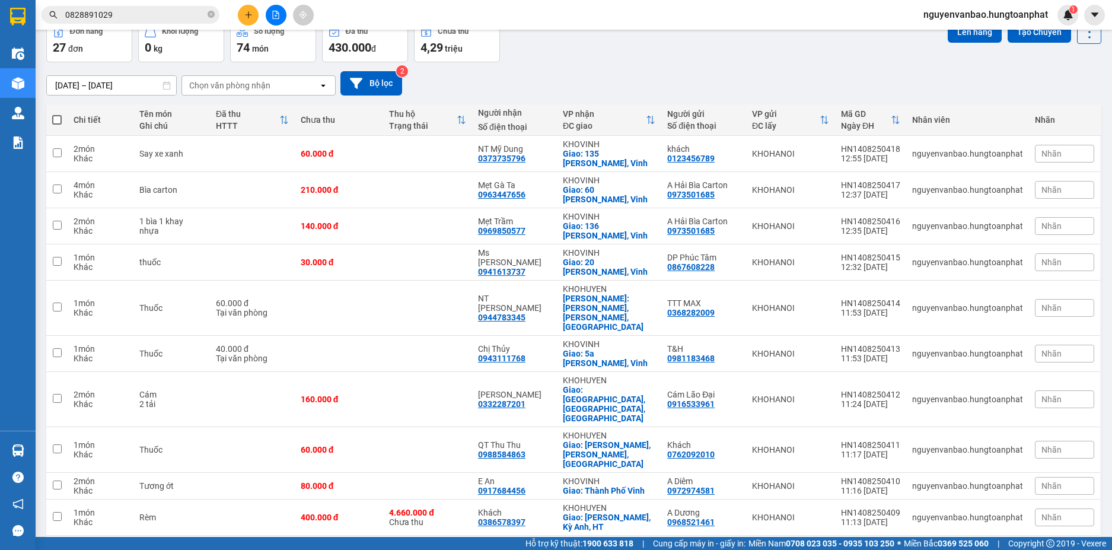
click at [1047, 545] on div "10 / trang" at bounding box center [1052, 554] width 53 height 19
click at [1043, 480] on span "100 / trang" at bounding box center [1047, 481] width 43 height 12
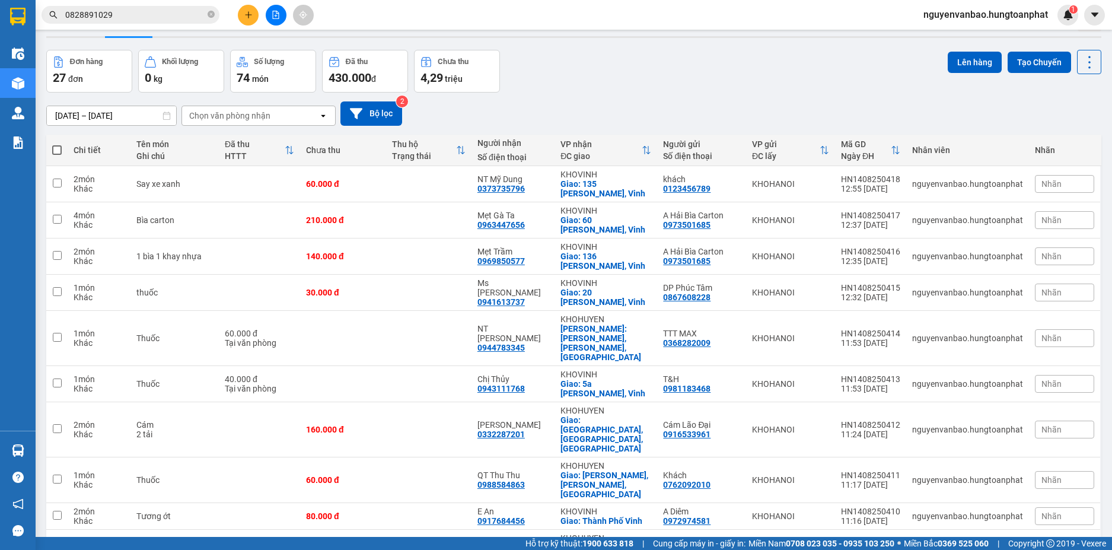
scroll to position [0, 0]
